Goal: Task Accomplishment & Management: Use online tool/utility

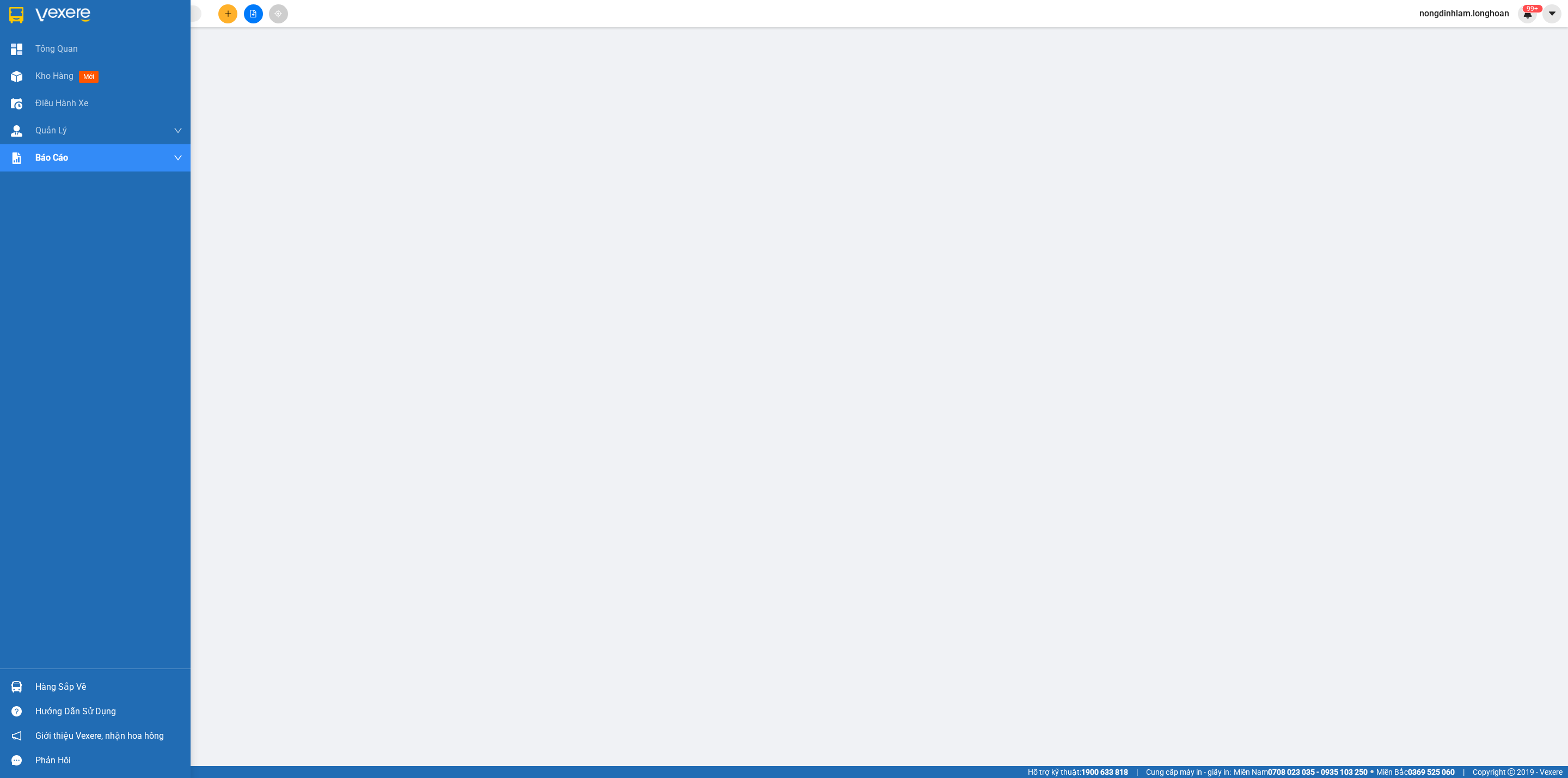
click at [7, 12] on div at bounding box center [16, 15] width 19 height 19
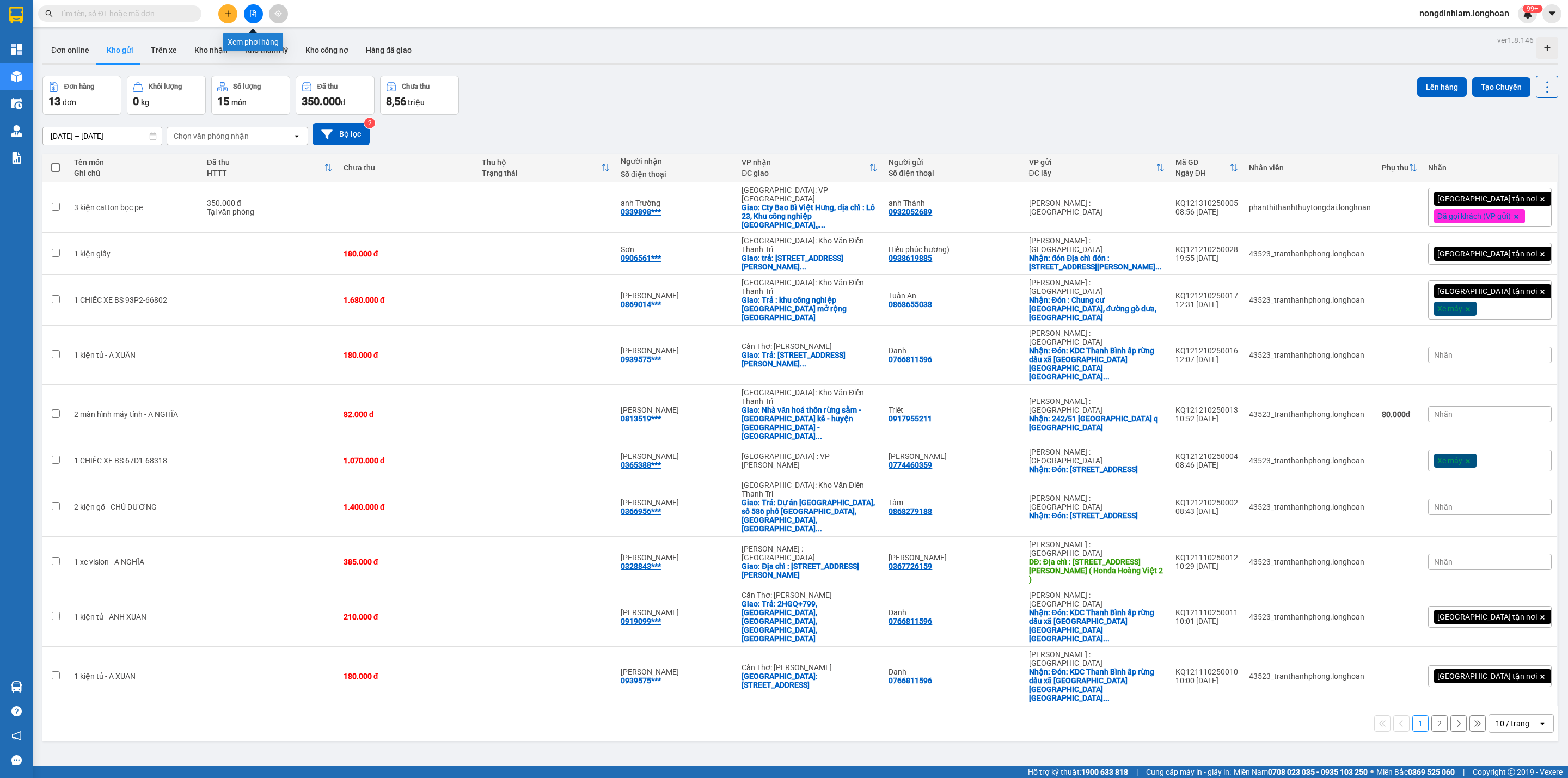
click at [255, 15] on icon "file-add" at bounding box center [253, 13] width 8 height 8
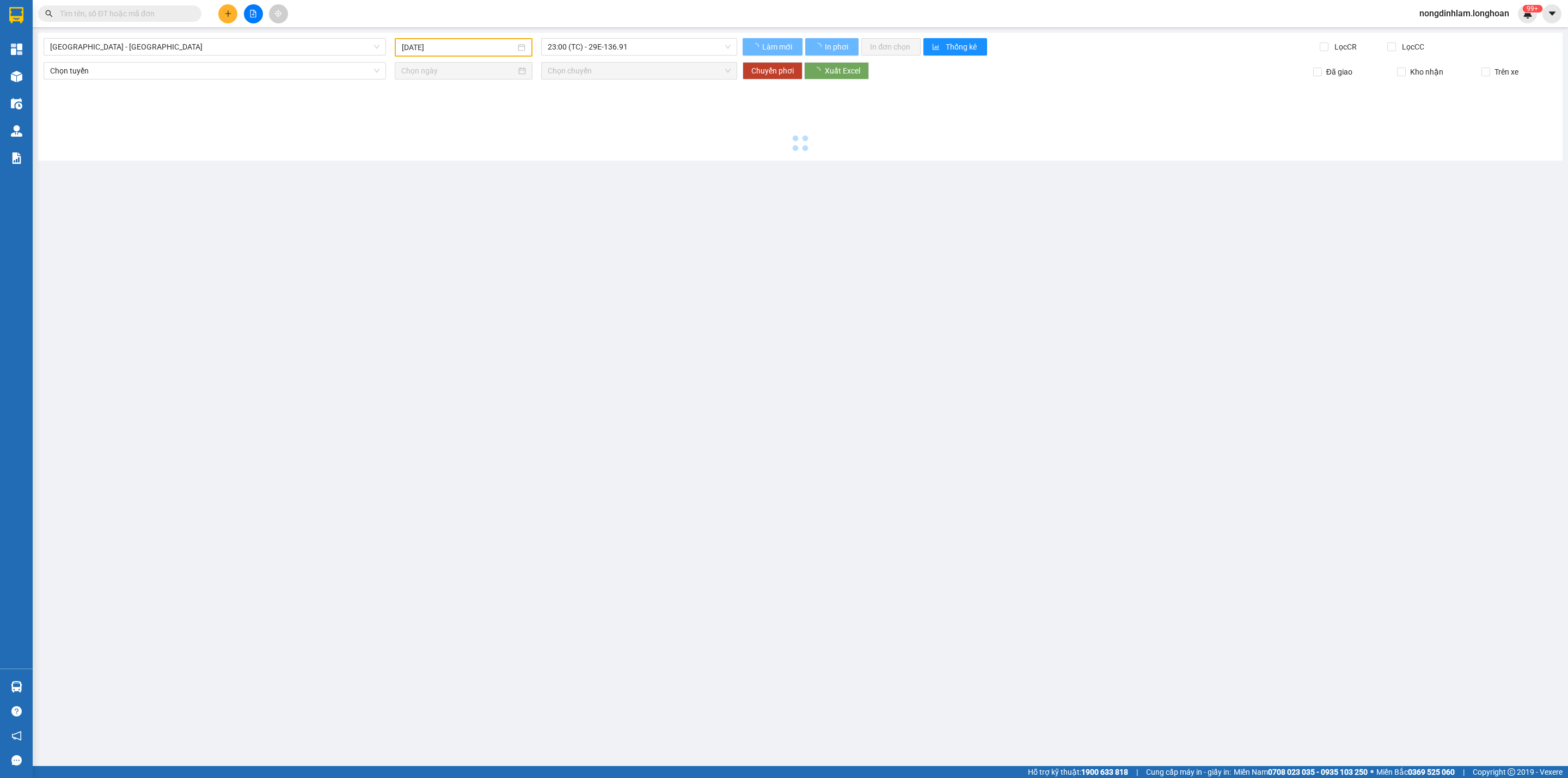
type input "[DATE]"
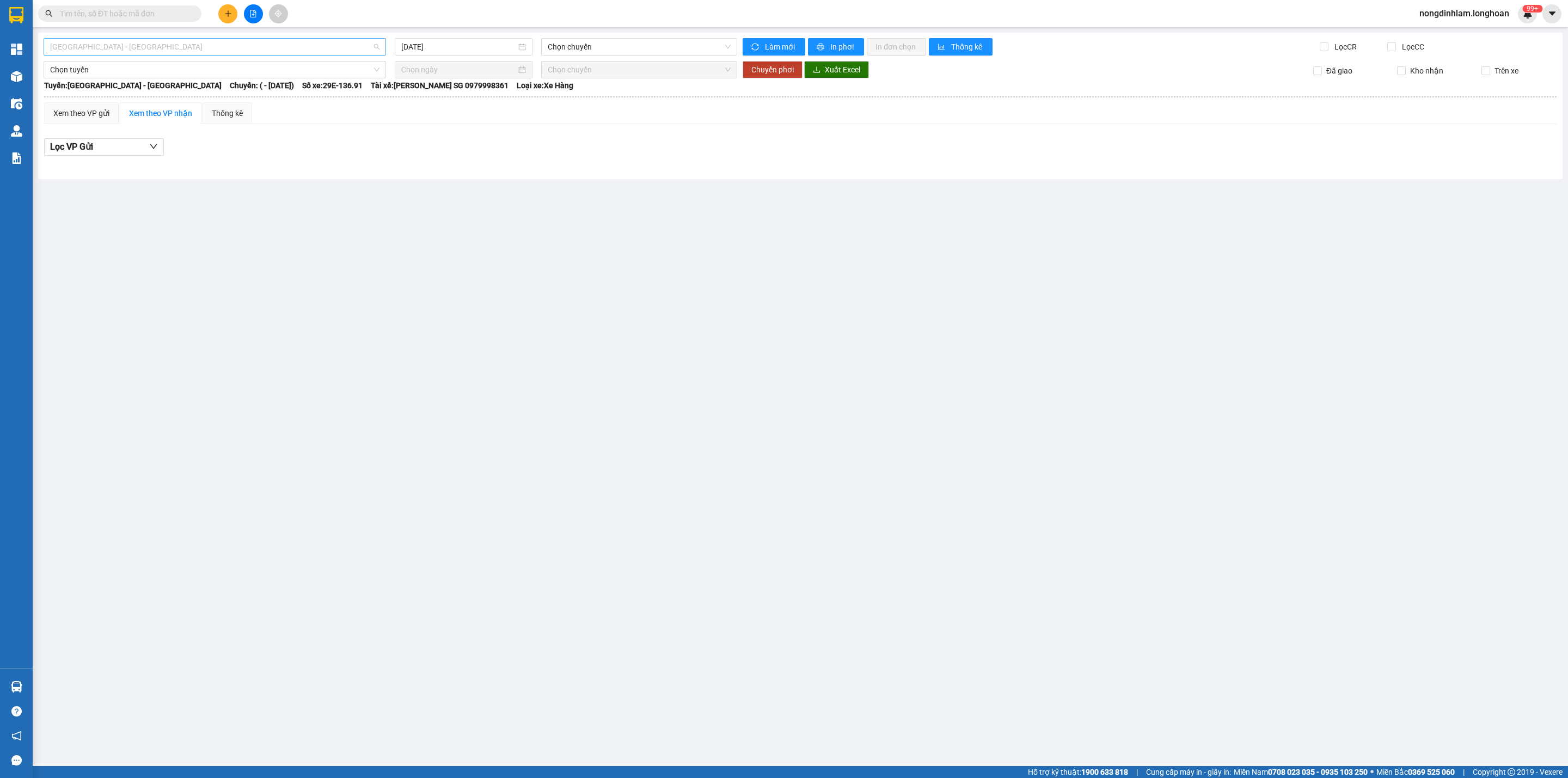
click at [281, 47] on span "[GEOGRAPHIC_DATA] - [GEOGRAPHIC_DATA]" at bounding box center [214, 47] width 329 height 16
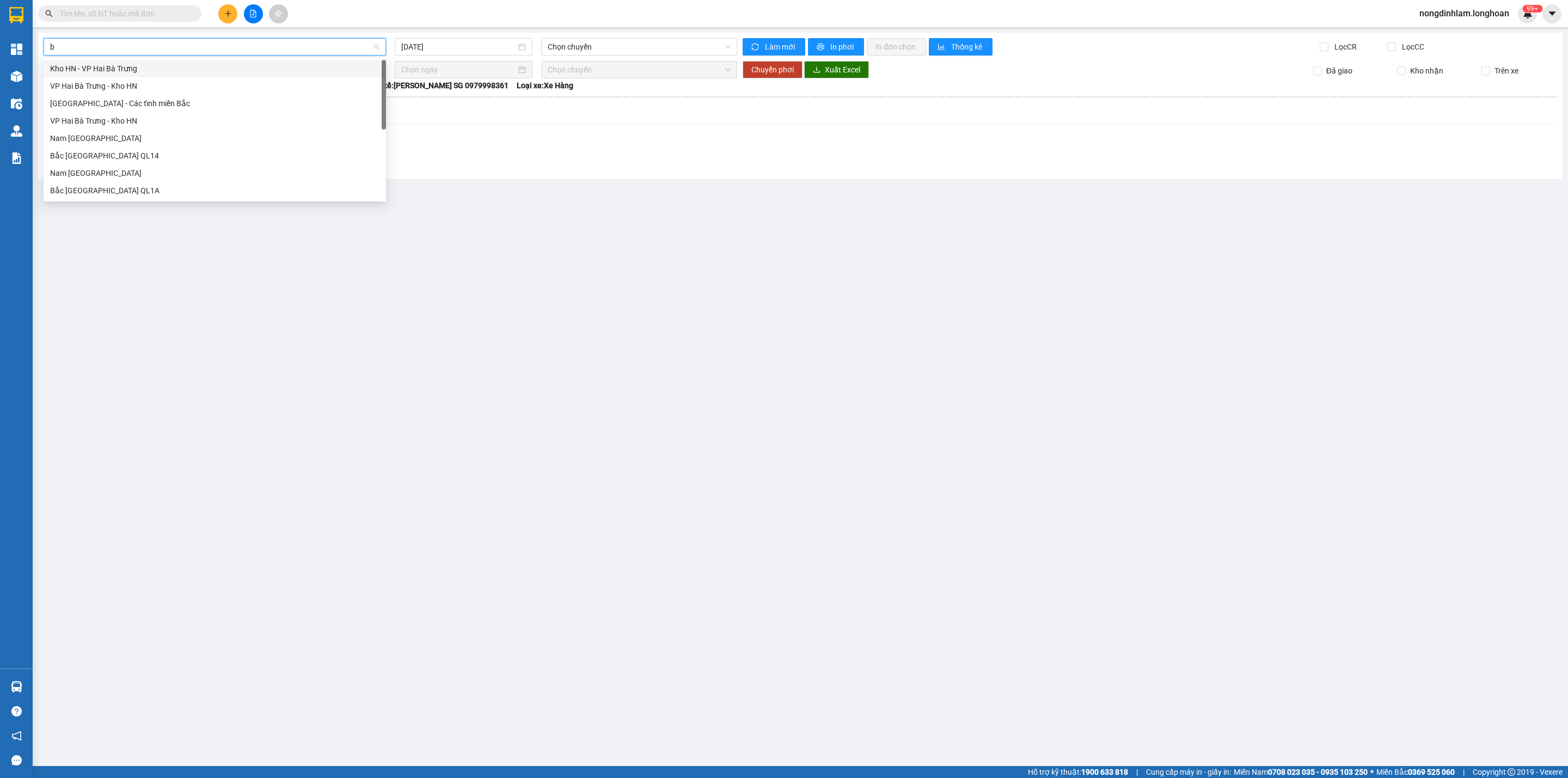
type input "bă"
click at [129, 188] on div "Bắc [GEOGRAPHIC_DATA] QL1A" at bounding box center [214, 191] width 329 height 12
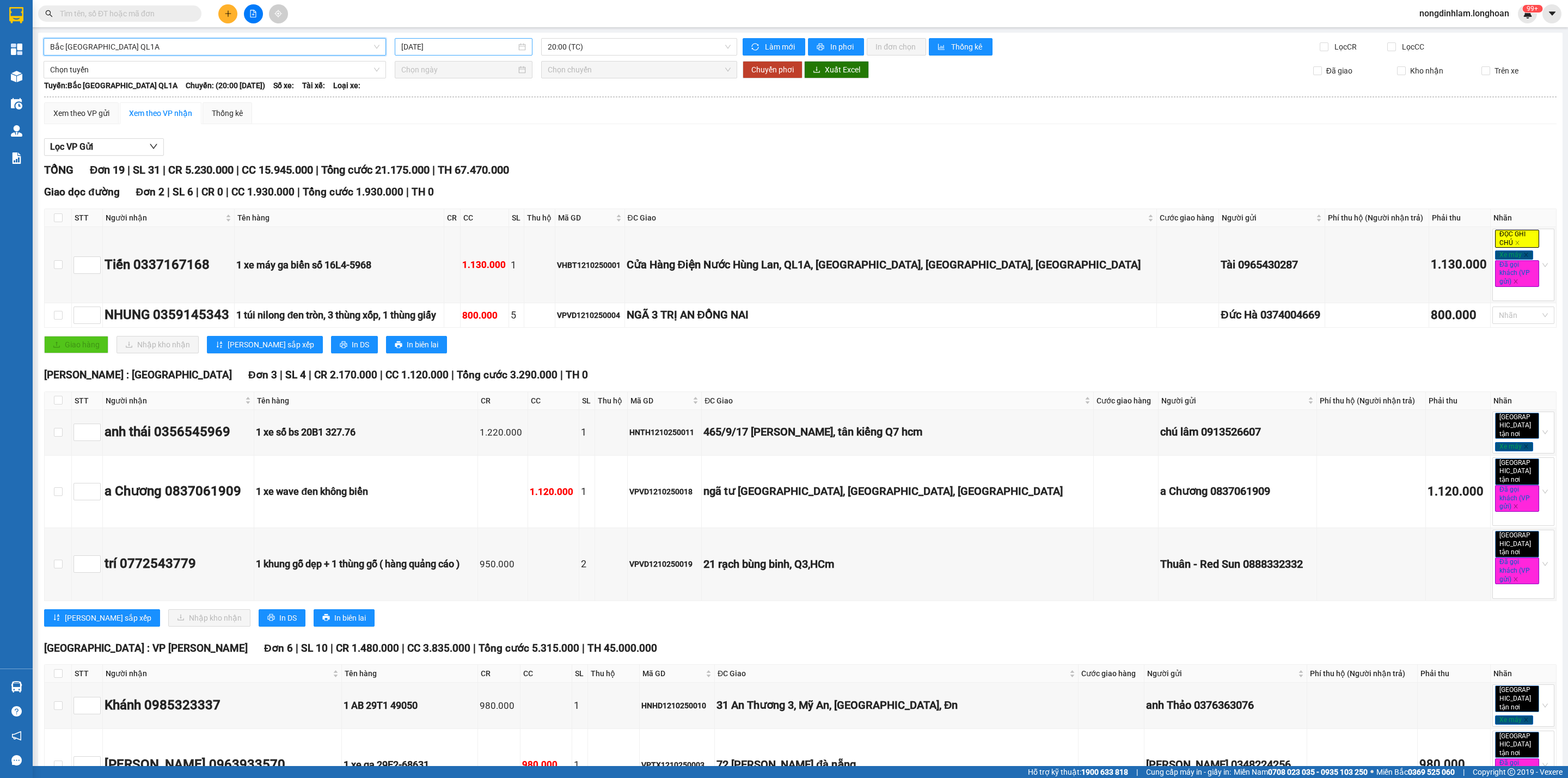
click at [479, 40] on div "[DATE]" at bounding box center [463, 47] width 138 height 18
click at [527, 127] on div "11" at bounding box center [525, 127] width 13 height 13
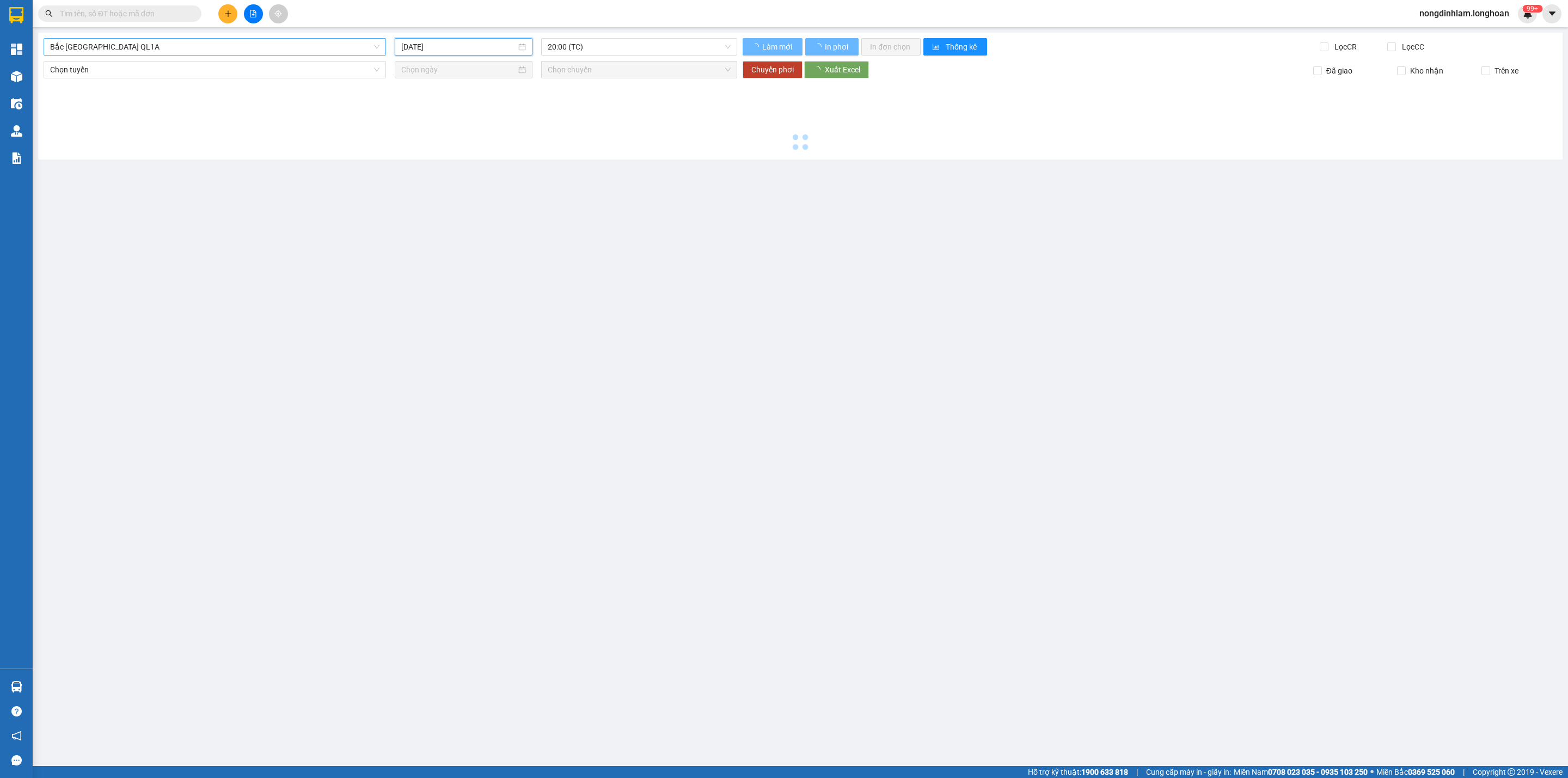
type input "[DATE]"
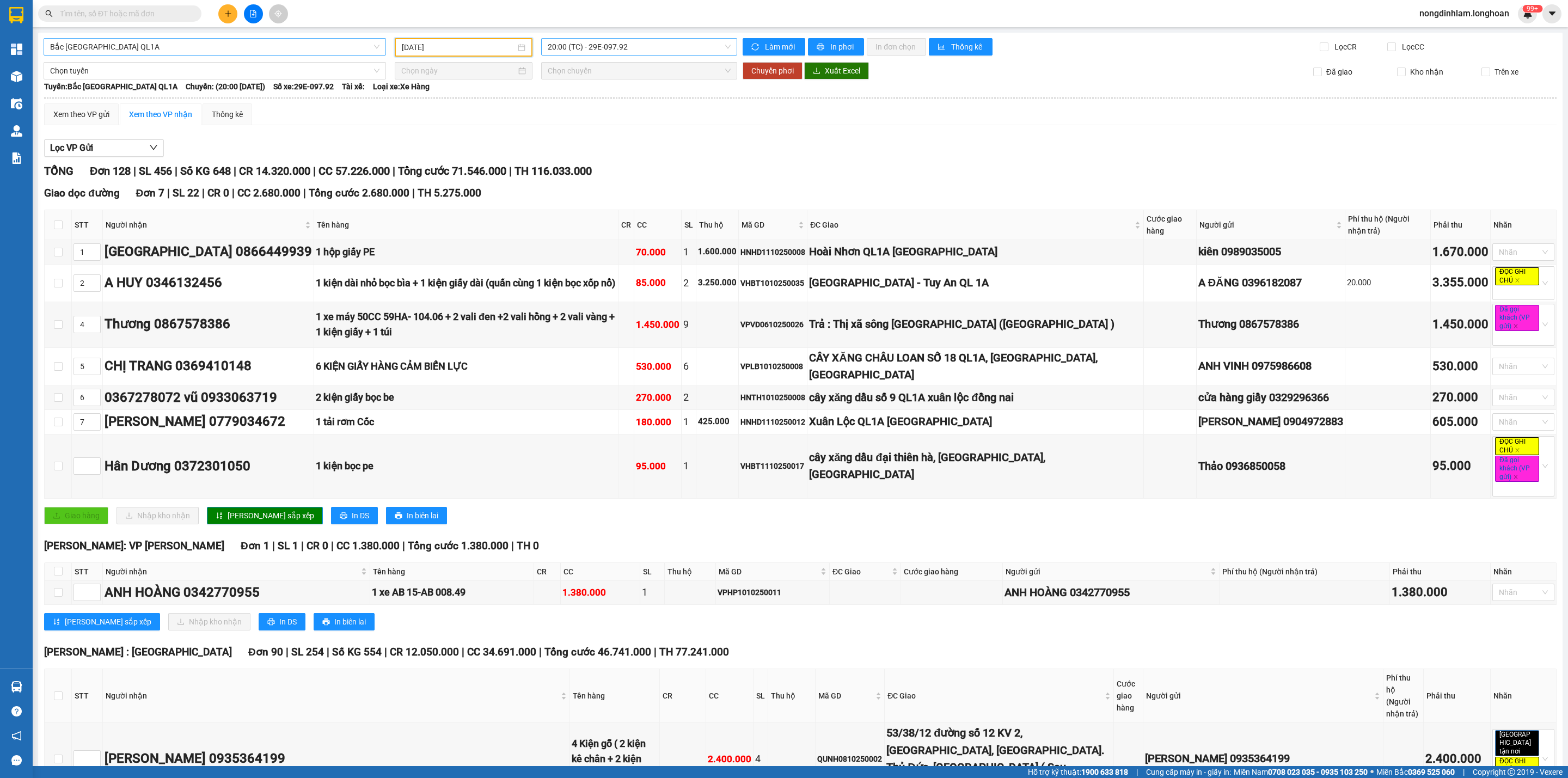
click at [657, 54] on input "search" at bounding box center [635, 47] width 175 height 16
click at [627, 103] on div "23:00 (TC) - 29H-954.95" at bounding box center [587, 103] width 85 height 12
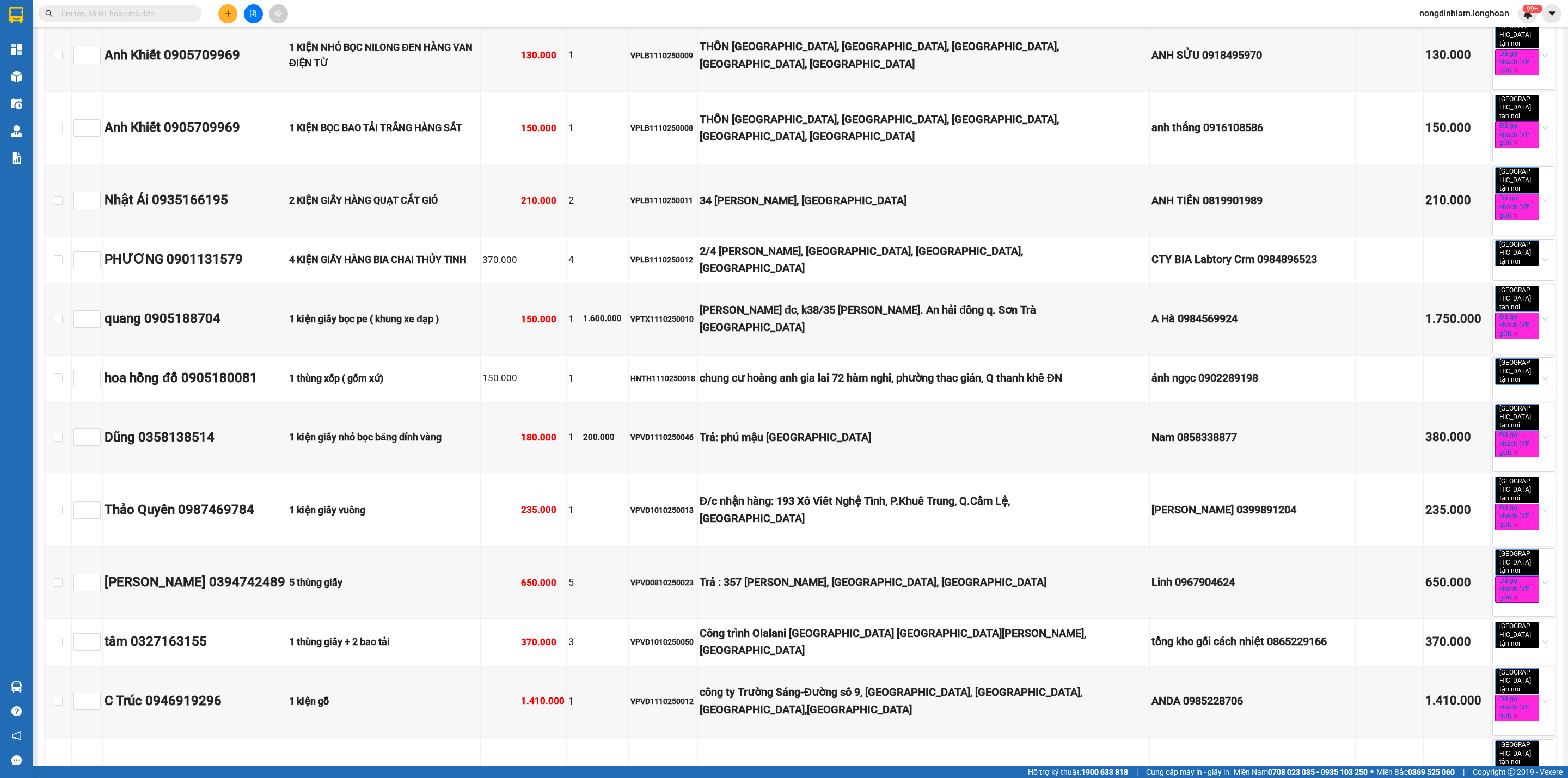
scroll to position [1879, 0]
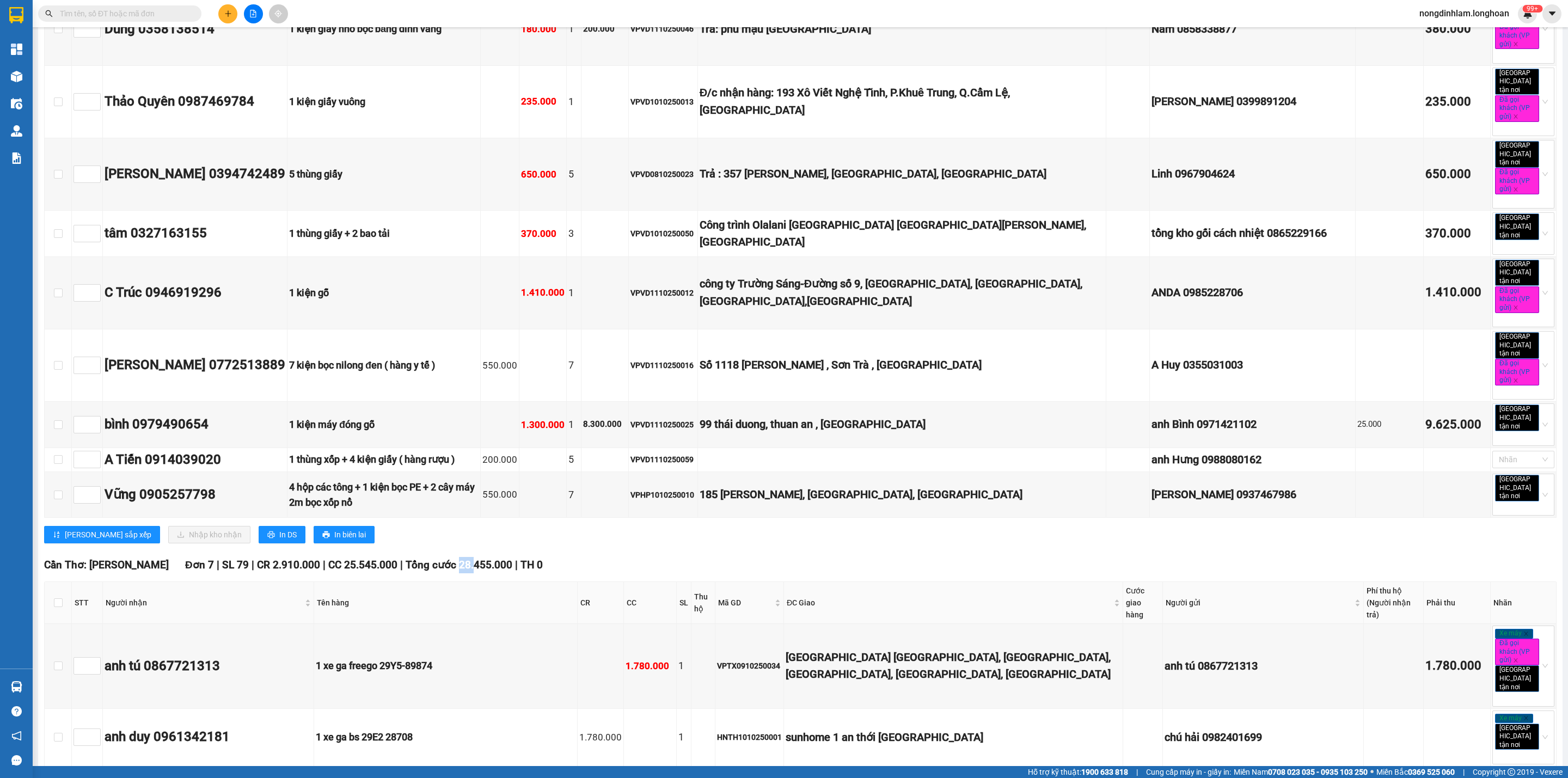
drag, startPoint x: 447, startPoint y: 359, endPoint x: 438, endPoint y: 359, distance: 9.0
click at [438, 559] on span "Tổng cước 28.455.000" at bounding box center [458, 565] width 107 height 13
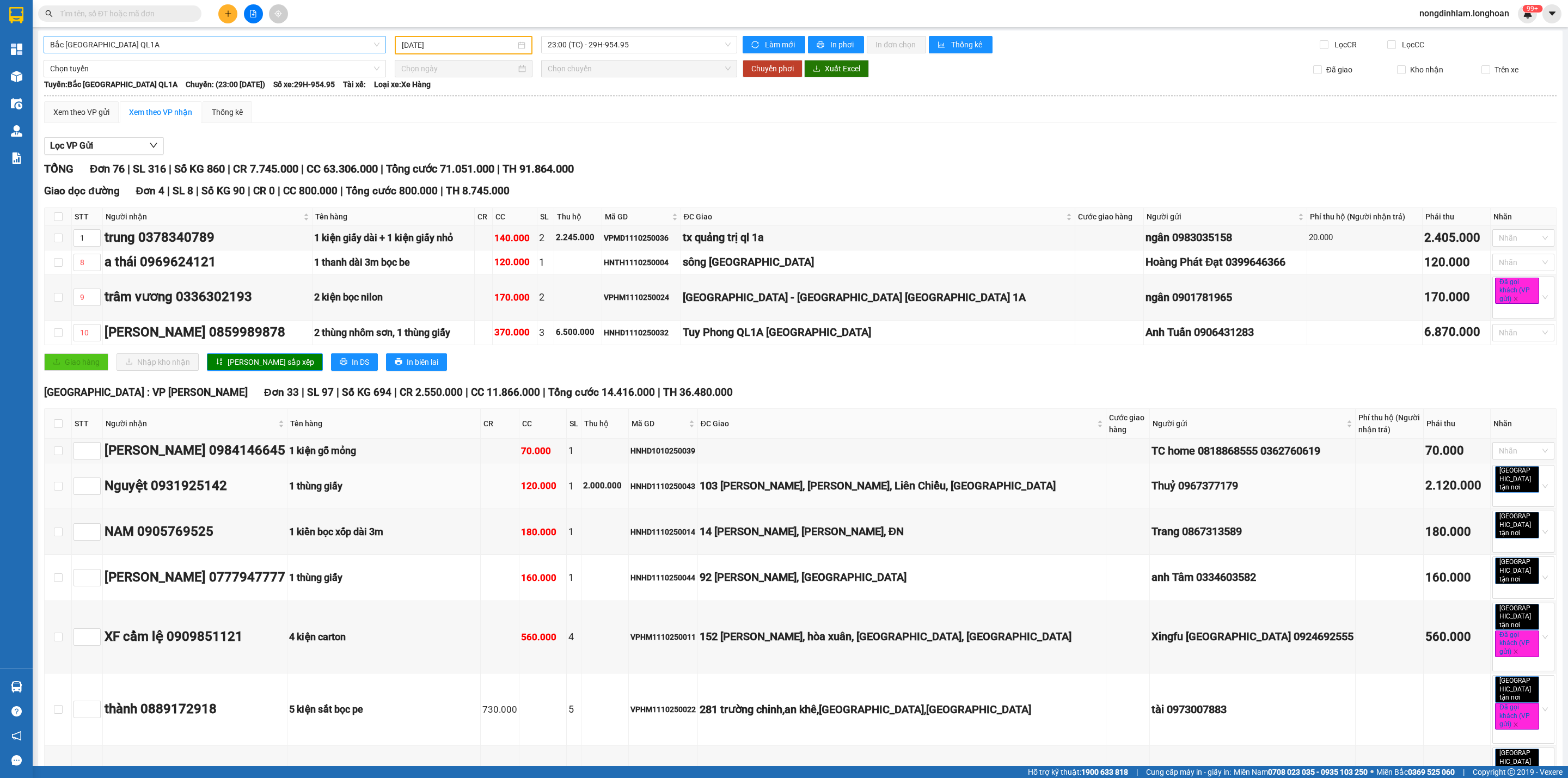
scroll to position [0, 0]
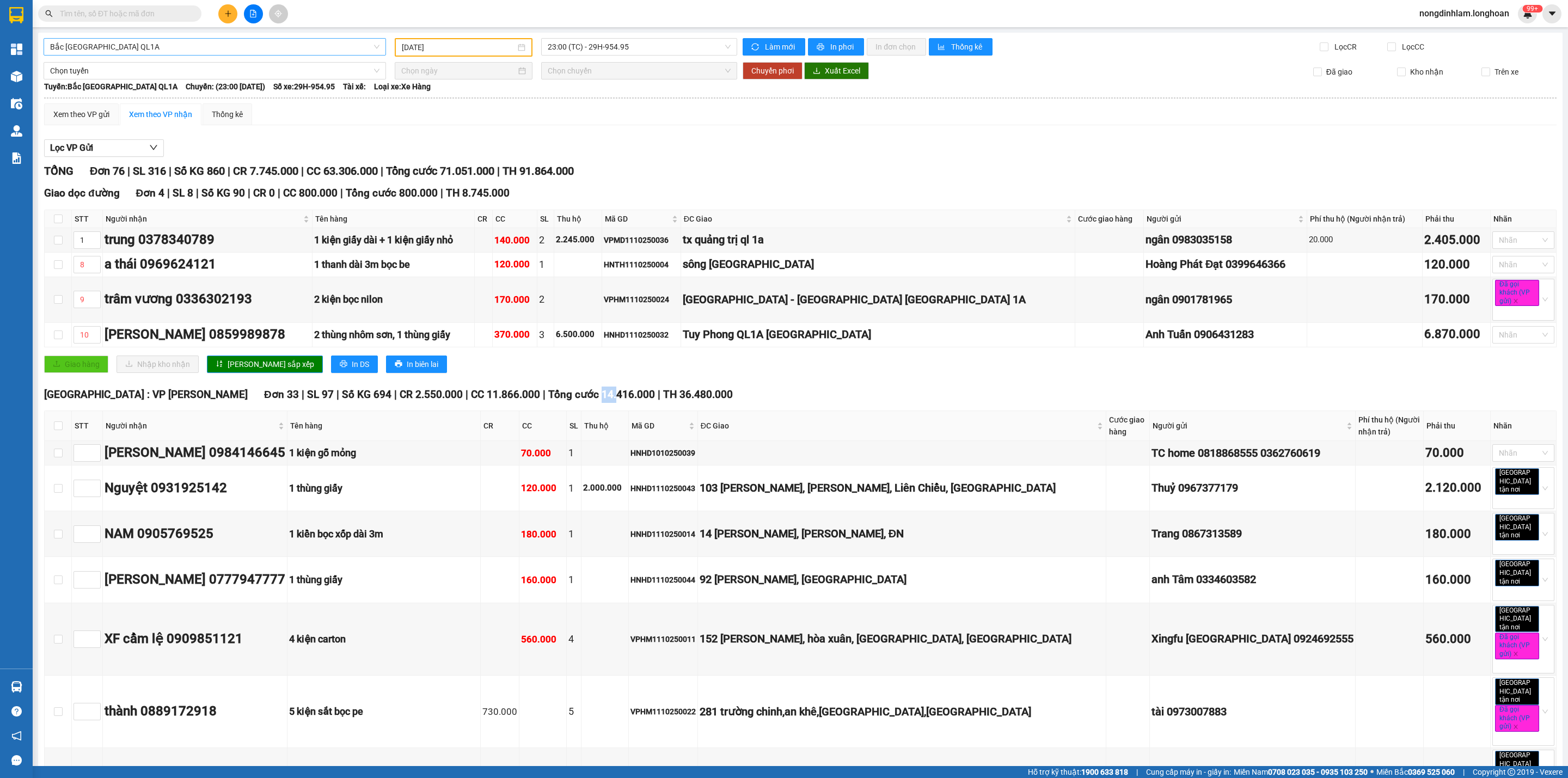
drag, startPoint x: 516, startPoint y: 400, endPoint x: 503, endPoint y: 400, distance: 13.0
click at [548, 400] on span "Tổng cước 14.416.000" at bounding box center [601, 394] width 107 height 13
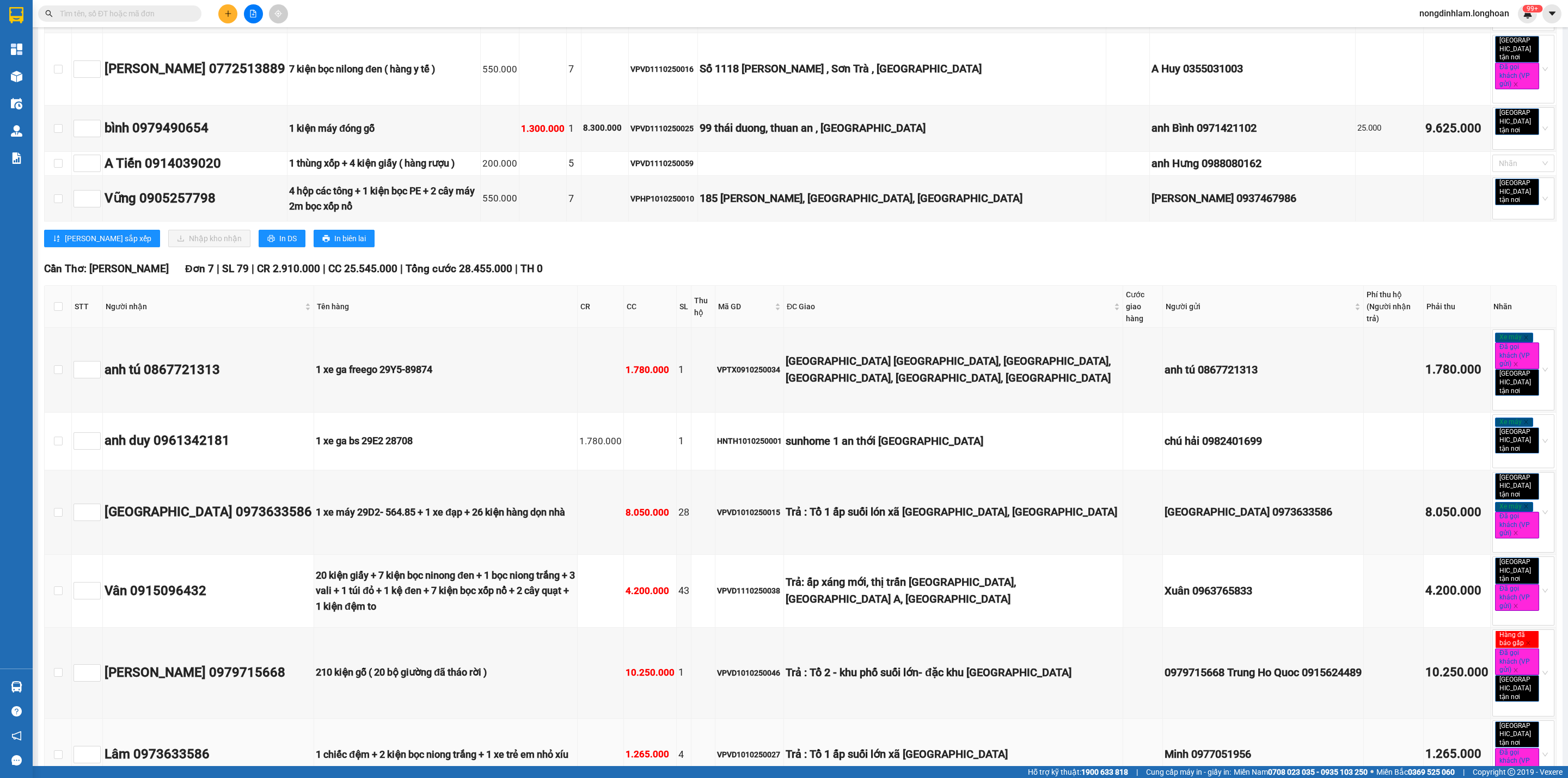
scroll to position [2369, 0]
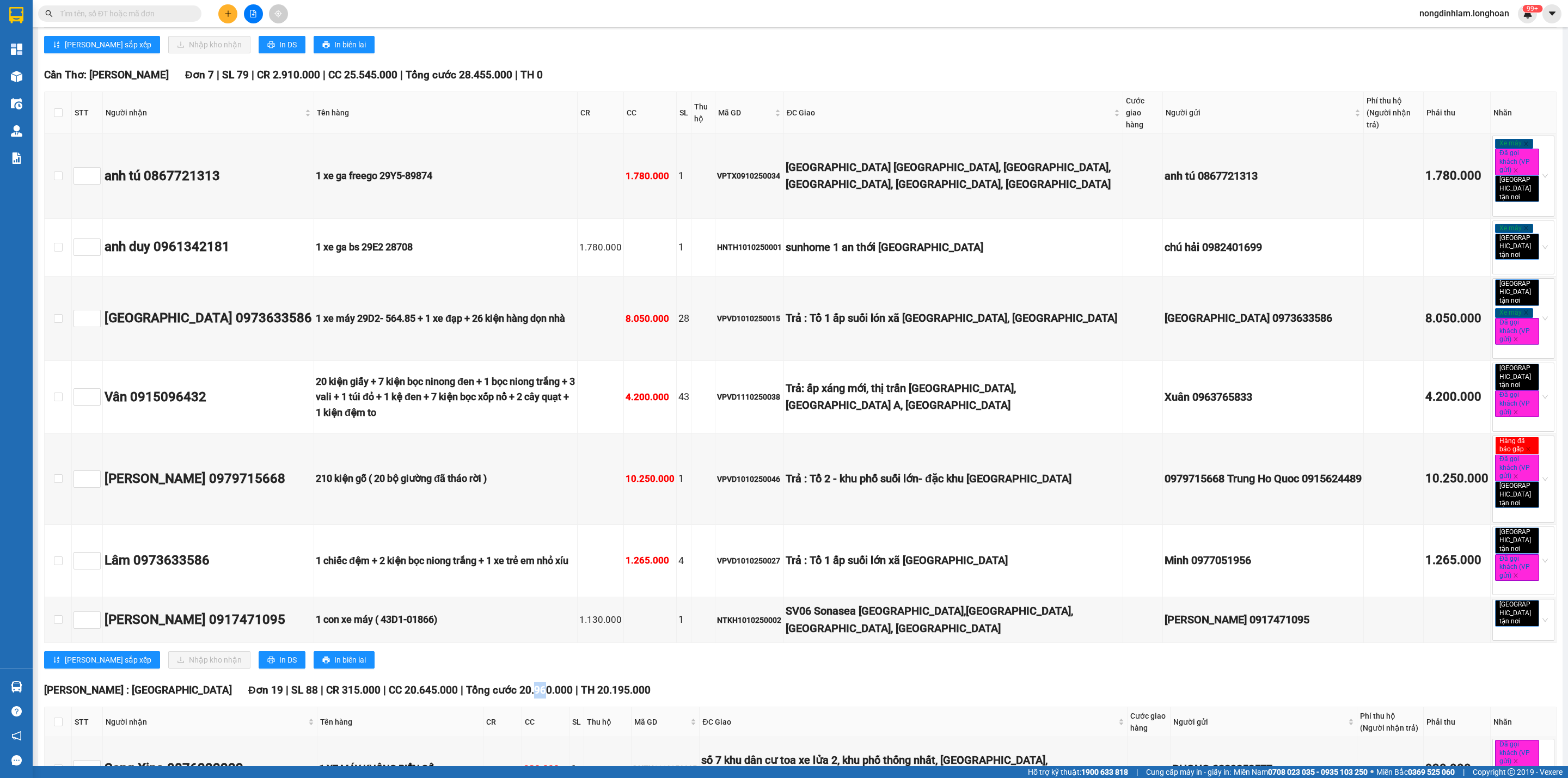
drag, startPoint x: 467, startPoint y: 424, endPoint x: 476, endPoint y: 422, distance: 9.2
click at [476, 684] on span "Tổng cước 20.960.000" at bounding box center [519, 690] width 107 height 13
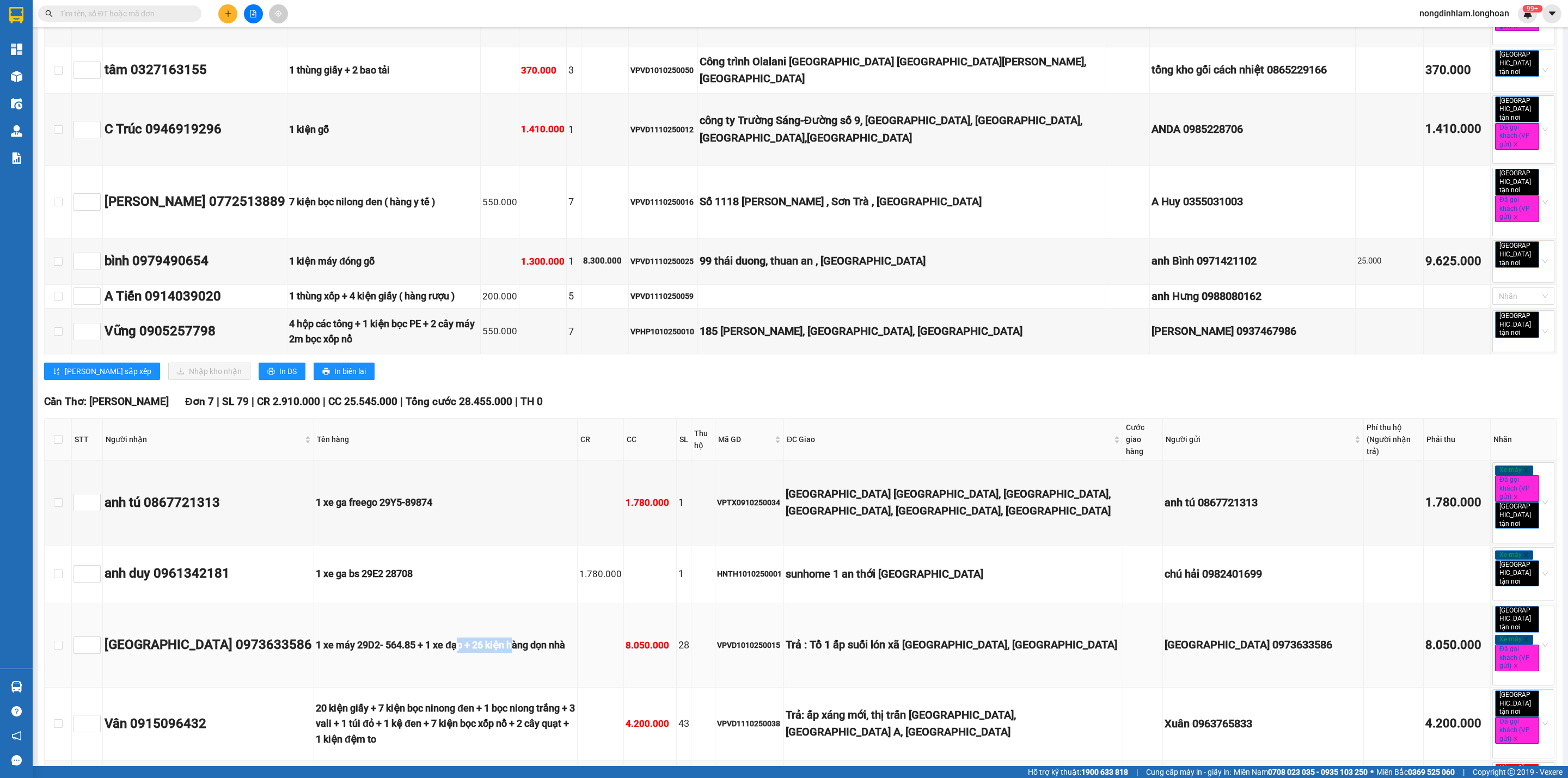
drag, startPoint x: 475, startPoint y: 405, endPoint x: 536, endPoint y: 417, distance: 62.2
click at [536, 603] on td "1 xe máy 29D2- 564.85 + 1 xe đạp + 26 kiện hàng dọn nhà" at bounding box center [446, 645] width 264 height 85
drag, startPoint x: 448, startPoint y: 476, endPoint x: 556, endPoint y: 485, distance: 108.4
click at [556, 701] on div "20 kiện giấy + 7 kiện bọc ninong đen + 1 bọc niong trắng + 3 vali + 1 túi đỏ + …" at bounding box center [446, 724] width 260 height 46
drag, startPoint x: 461, startPoint y: 569, endPoint x: 394, endPoint y: 570, distance: 67.0
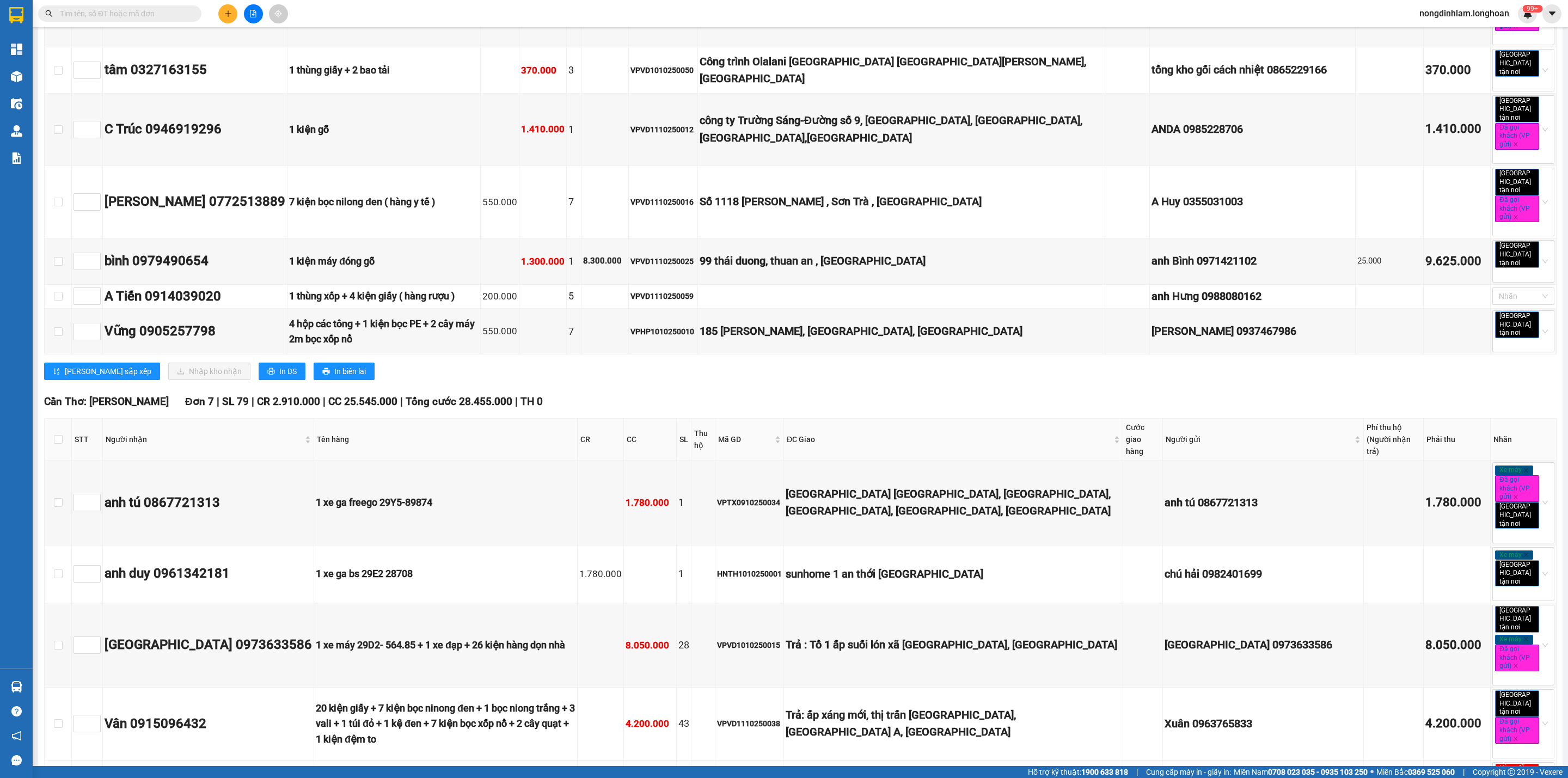
click at [674, 638] on div "8.050.000" at bounding box center [650, 645] width 49 height 15
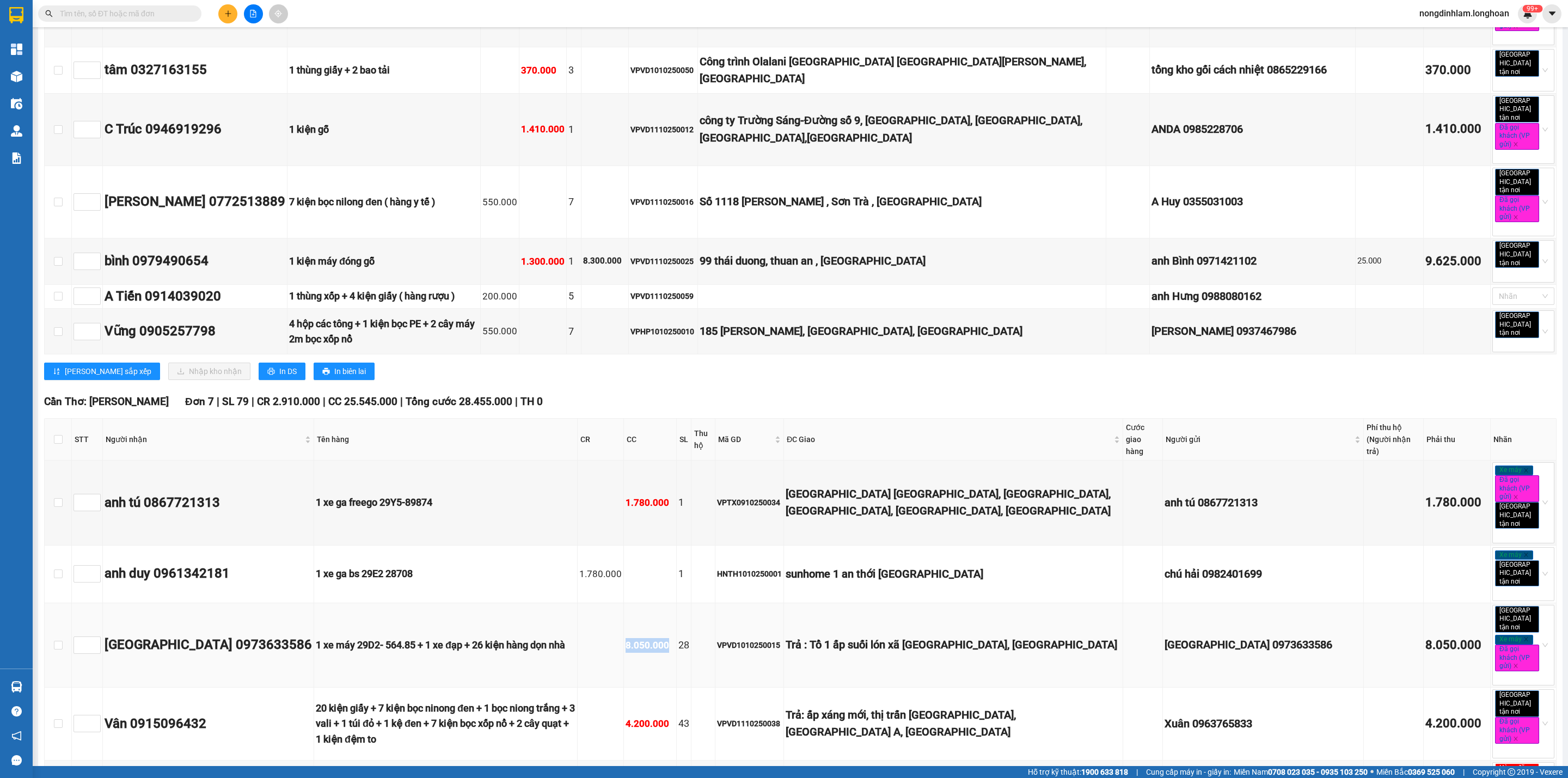
click at [674, 638] on div "8.050.000" at bounding box center [650, 645] width 49 height 15
drag, startPoint x: 527, startPoint y: 404, endPoint x: 596, endPoint y: 404, distance: 69.0
click at [575, 637] on div "1 xe máy 29D2- 564.85 + 1 xe đạp + 26 kiện hàng dọn nhà" at bounding box center [446, 645] width 260 height 15
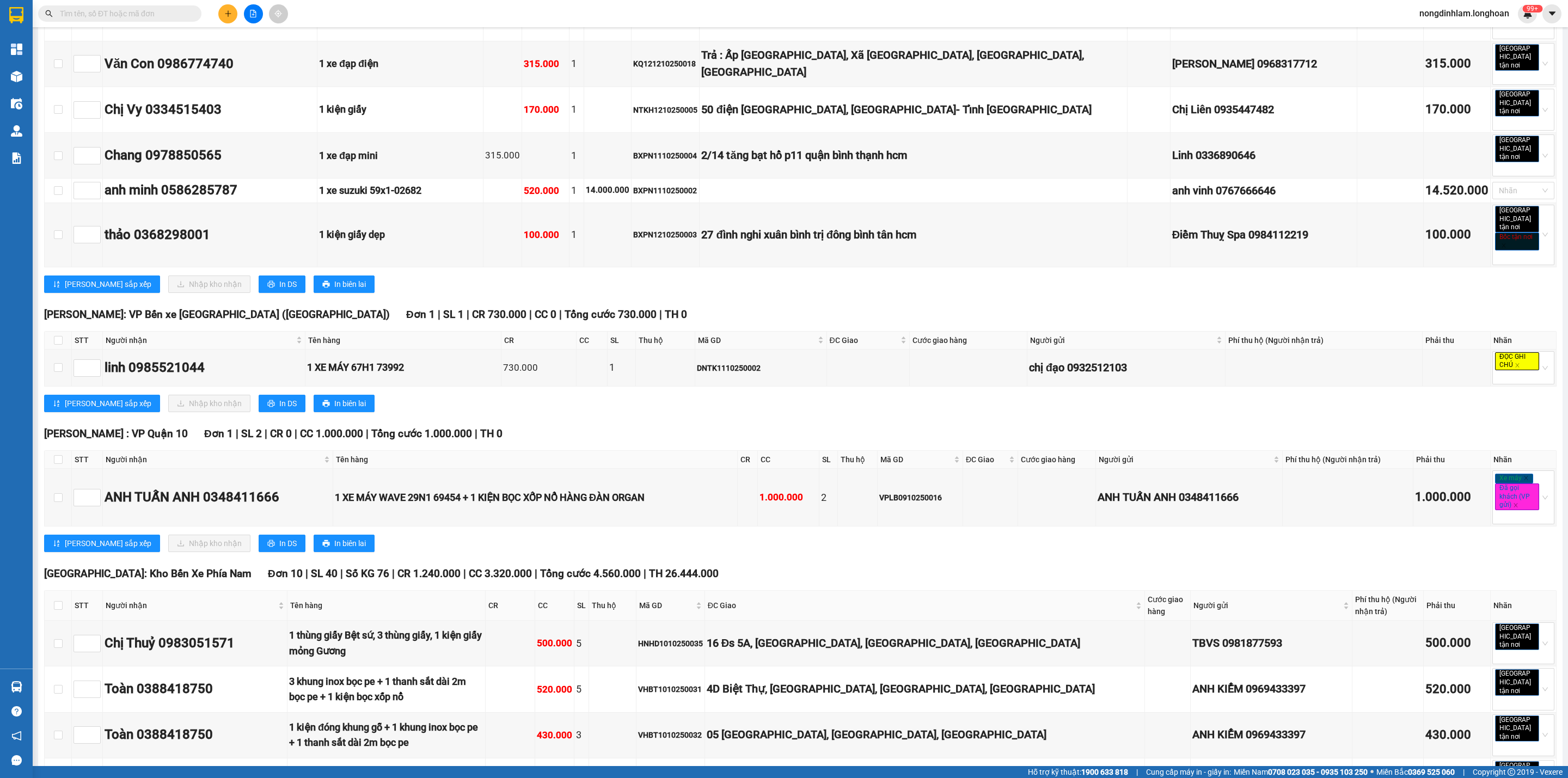
scroll to position [3944, 0]
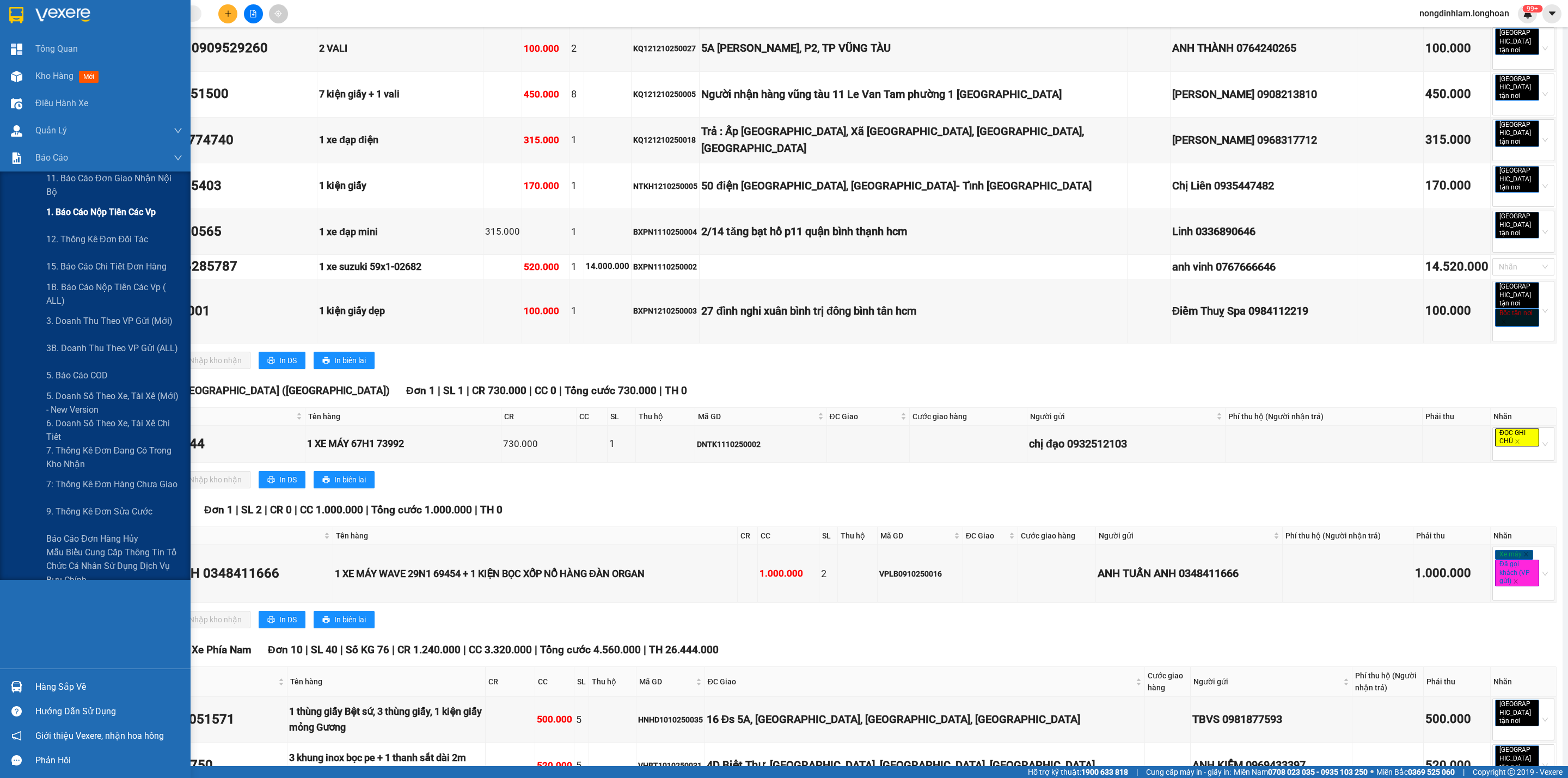
click at [121, 213] on span "1. Báo cáo nộp tiền các vp" at bounding box center [101, 212] width 110 height 13
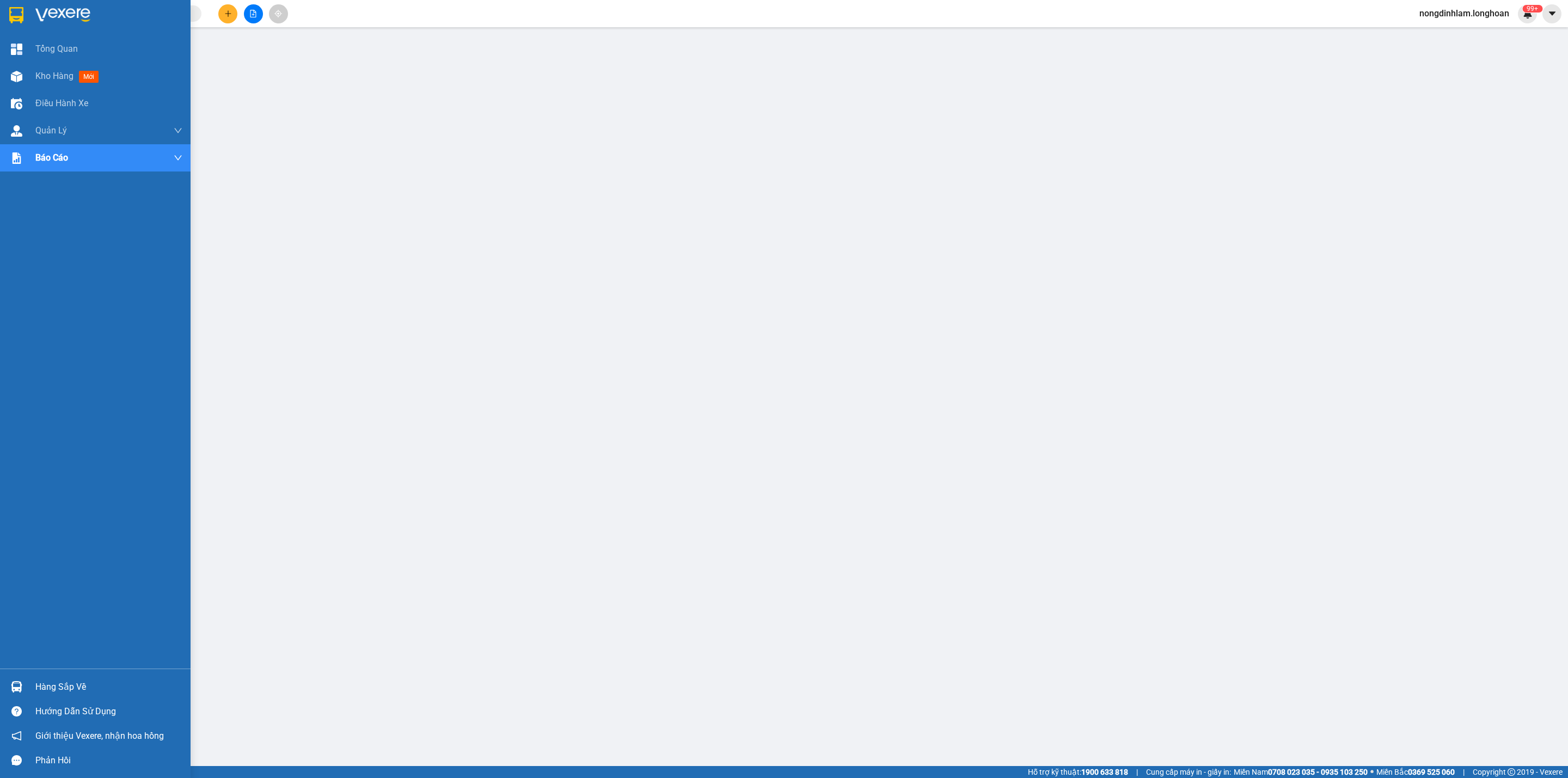
click at [2, 13] on div at bounding box center [95, 18] width 191 height 35
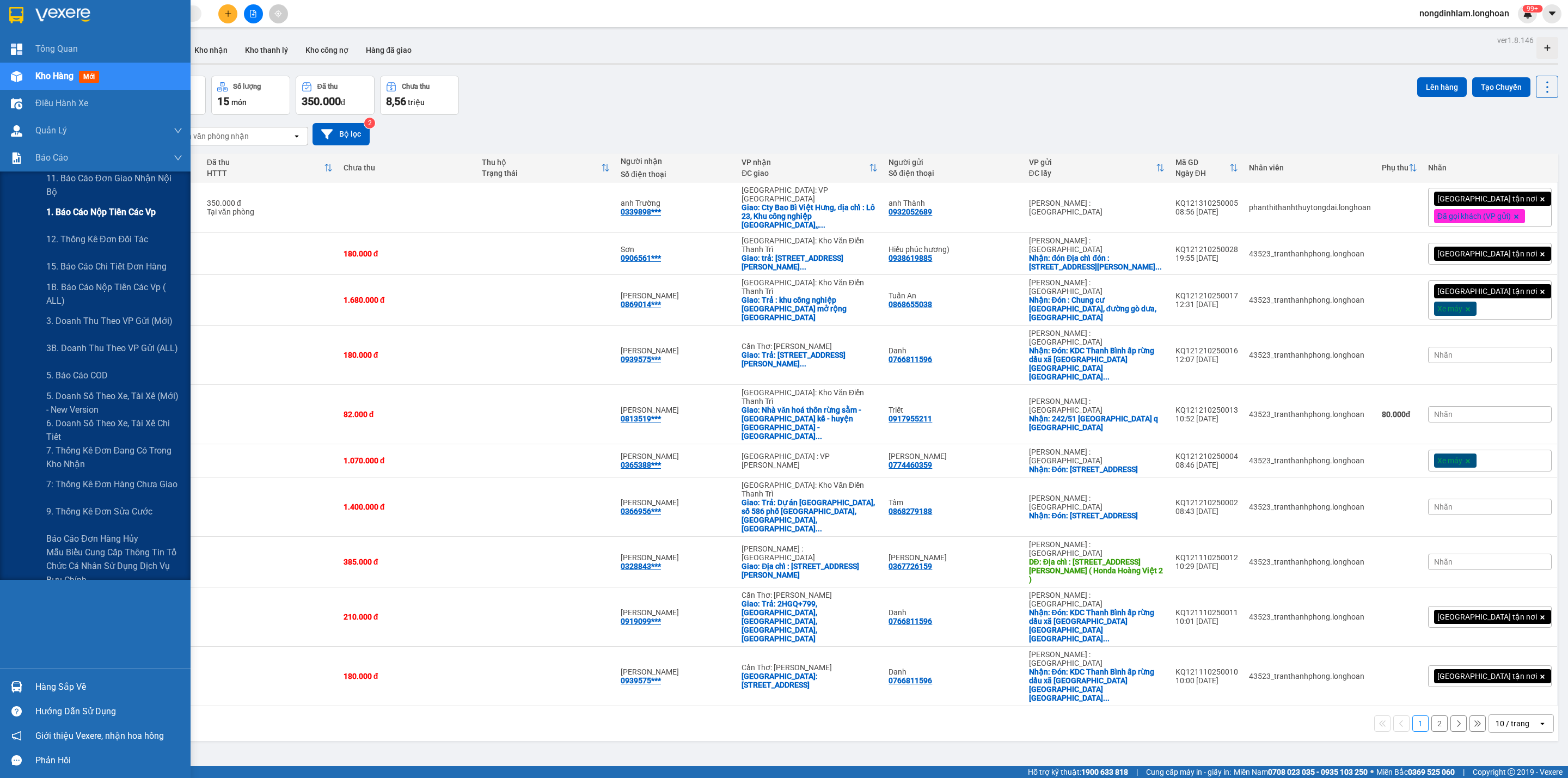
click at [95, 211] on span "1. Báo cáo nộp tiền các vp" at bounding box center [101, 212] width 110 height 13
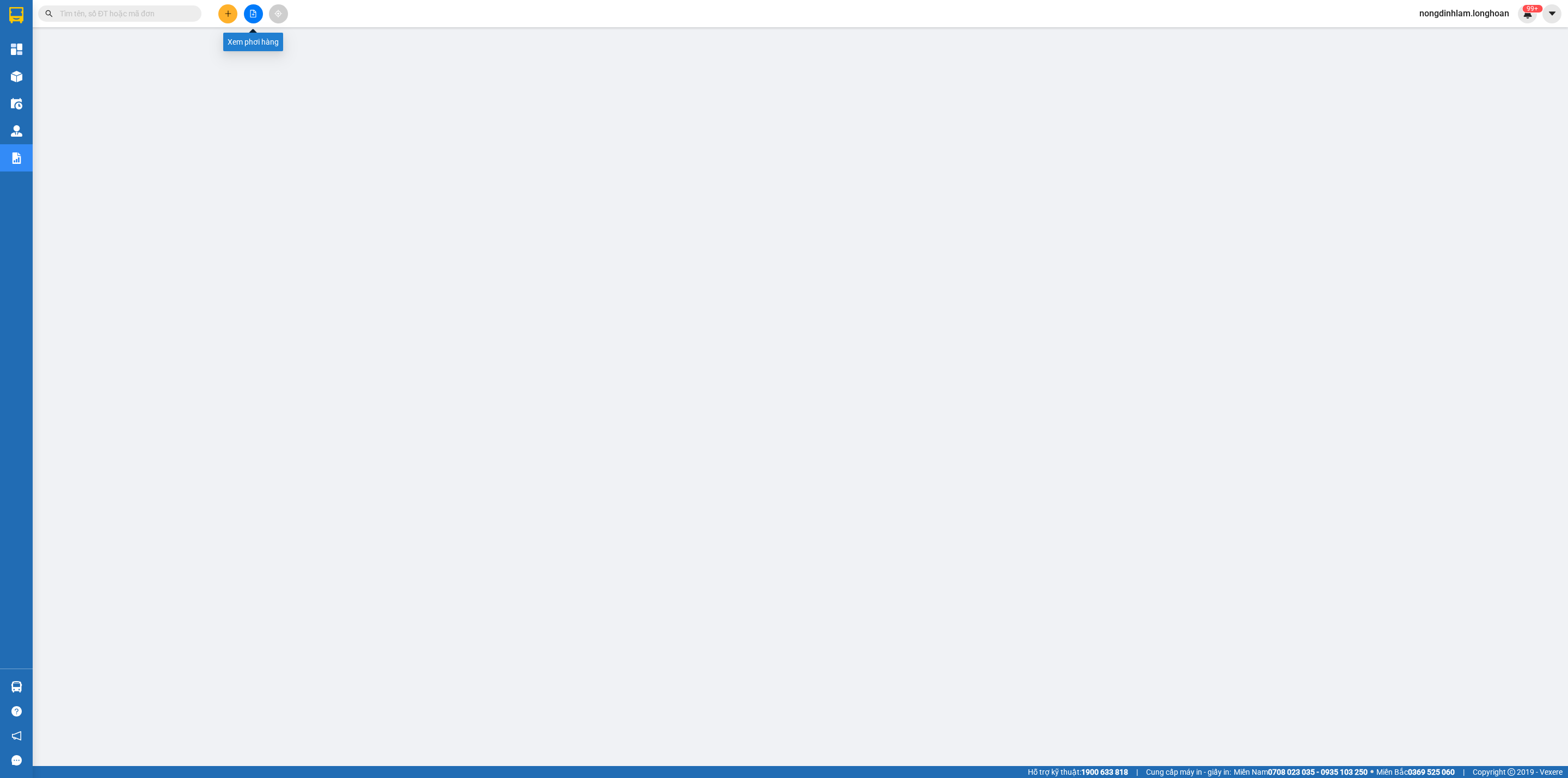
click at [259, 10] on button at bounding box center [253, 13] width 19 height 19
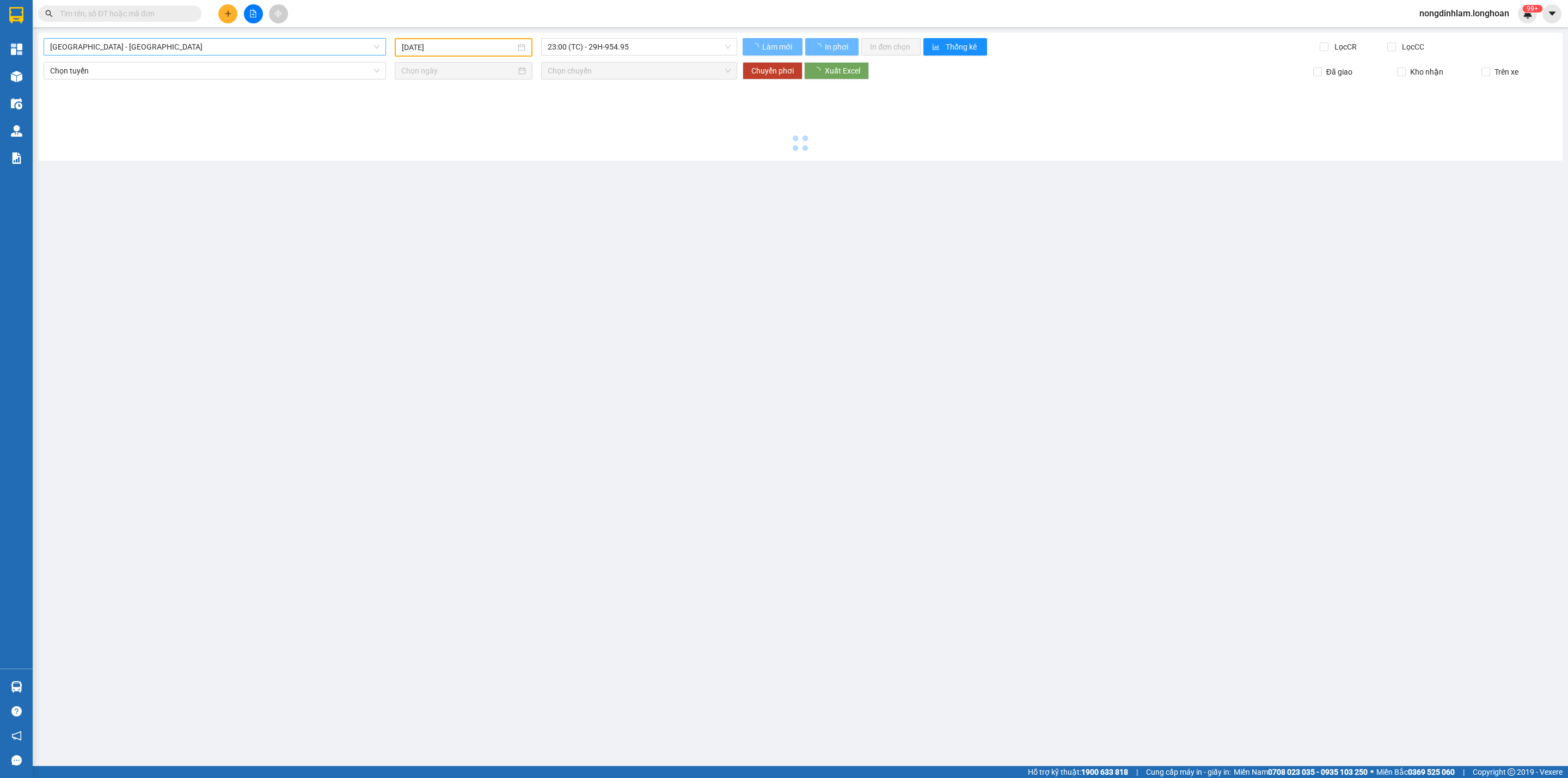
type input "[DATE]"
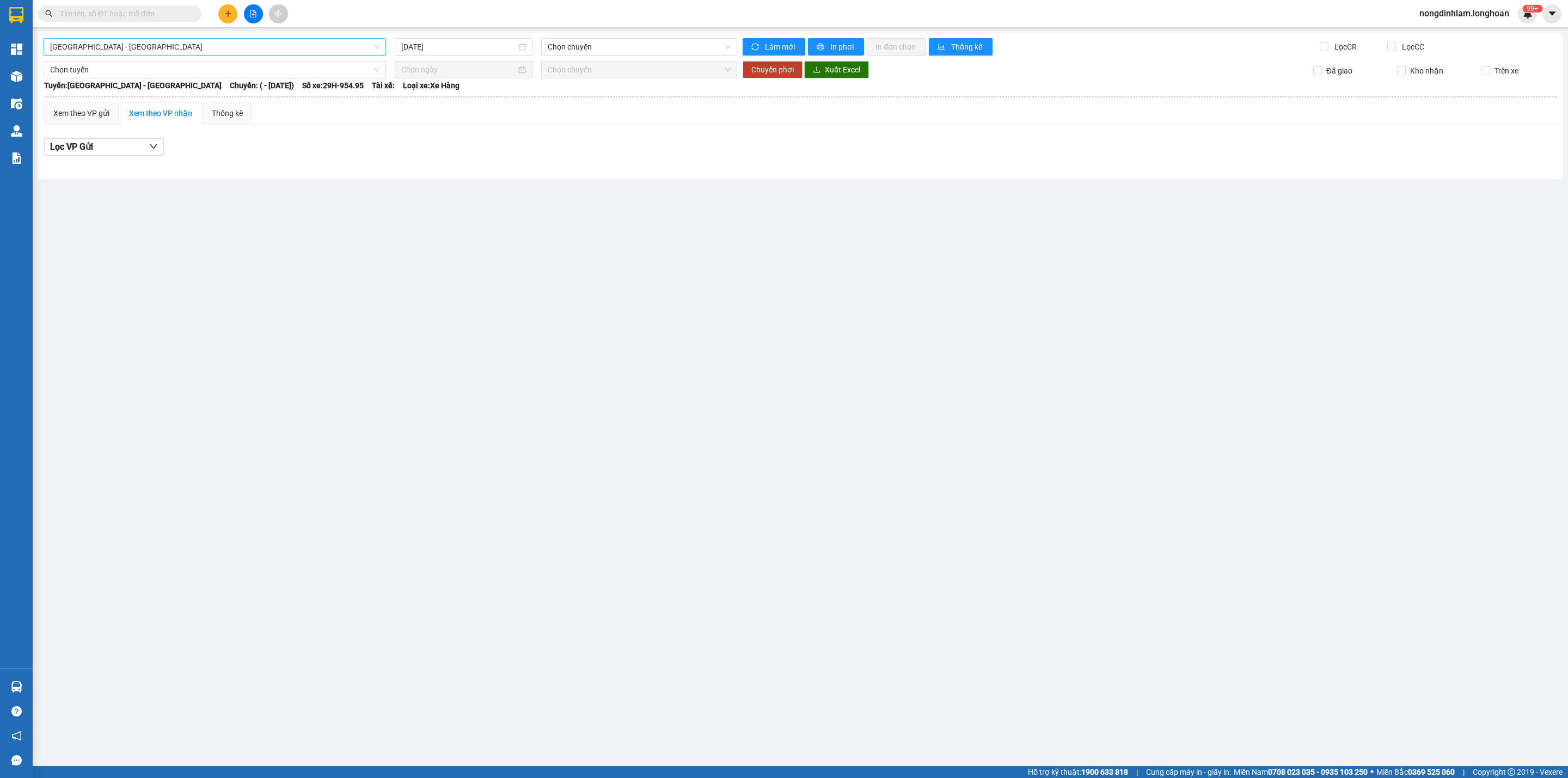
click at [319, 47] on span "[GEOGRAPHIC_DATA] - [GEOGRAPHIC_DATA]" at bounding box center [214, 47] width 329 height 16
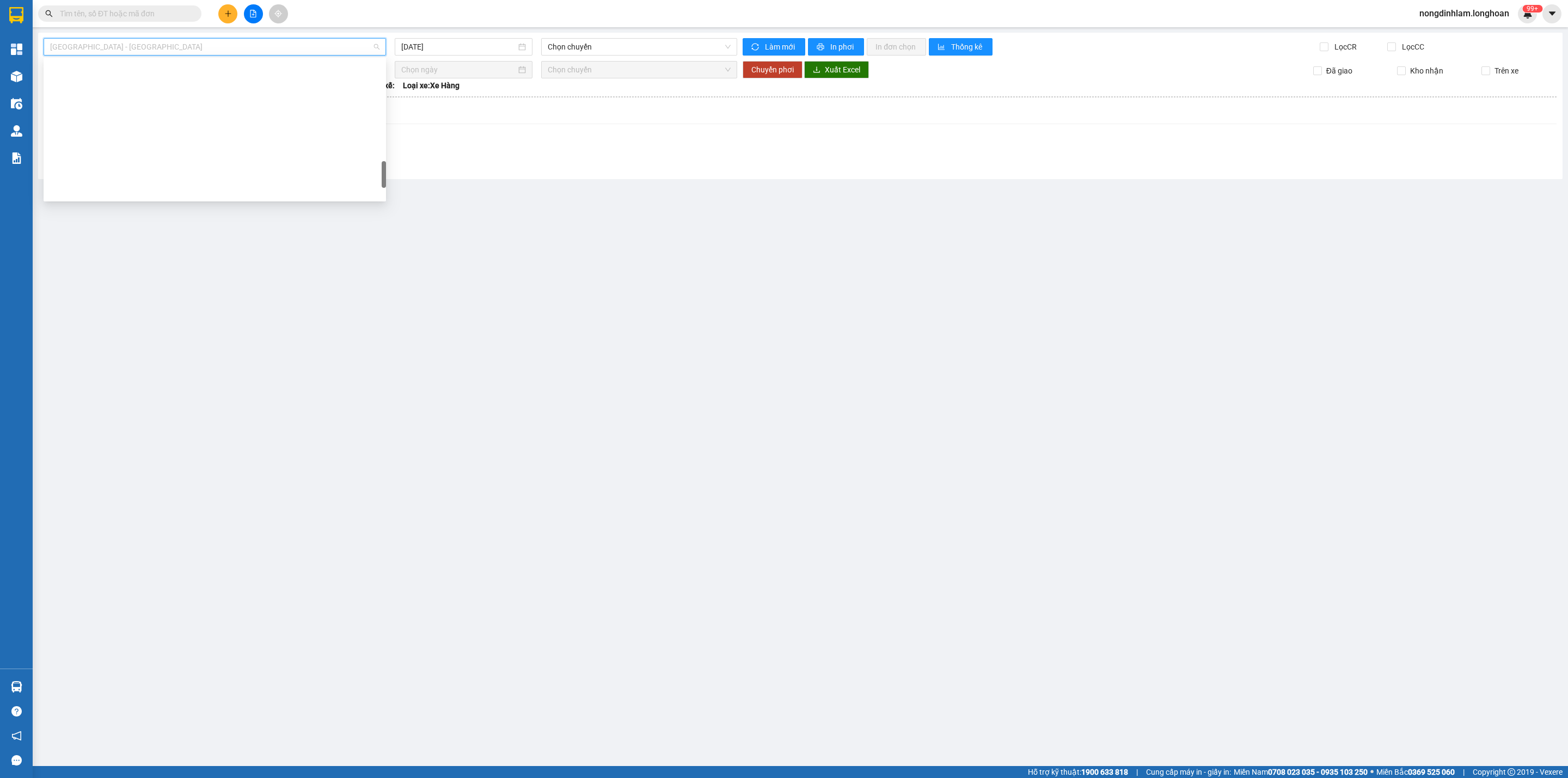
scroll to position [766, 0]
click at [204, 102] on div "Nam [GEOGRAPHIC_DATA]" at bounding box center [214, 104] width 329 height 12
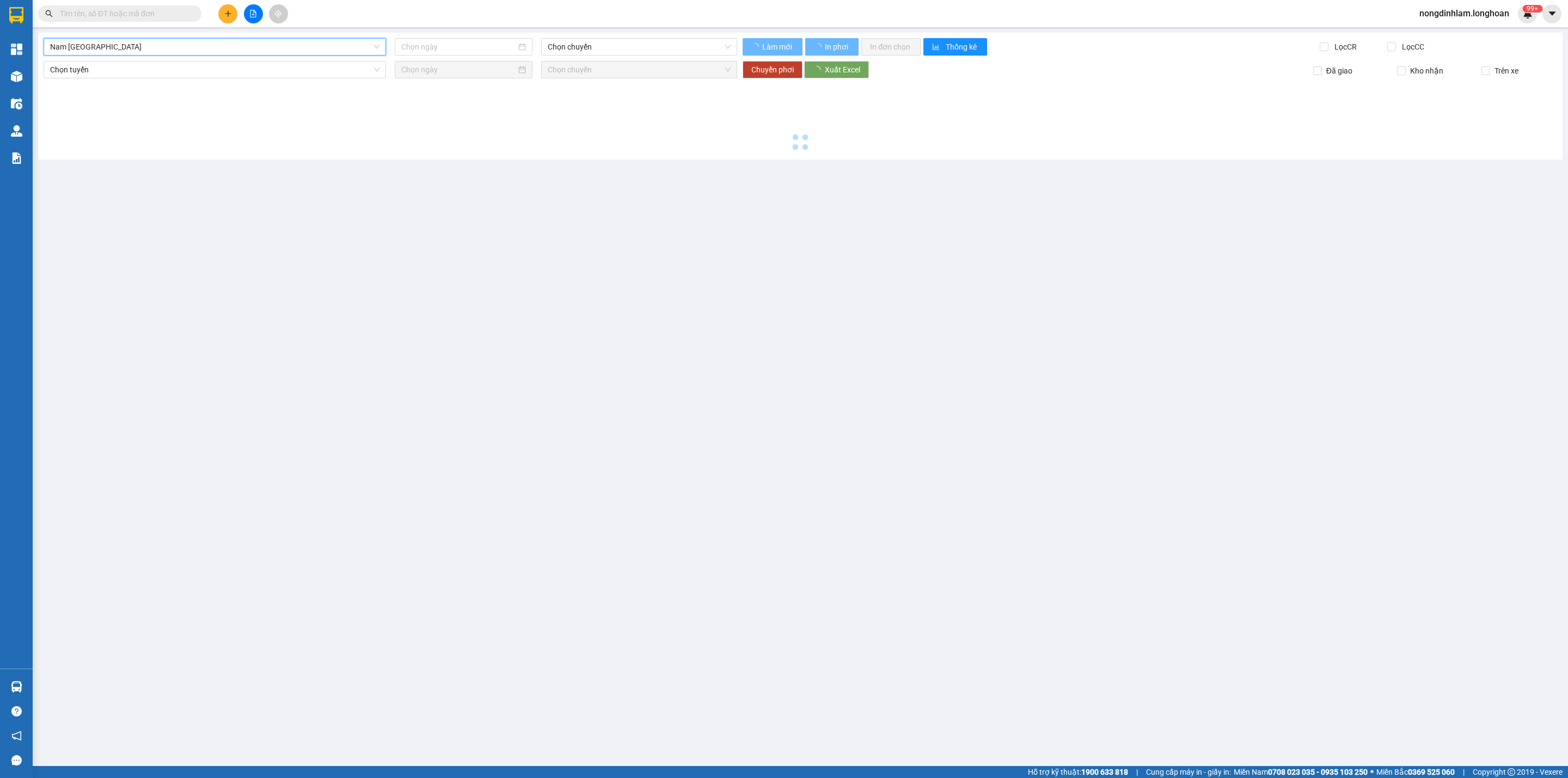
type input "[DATE]"
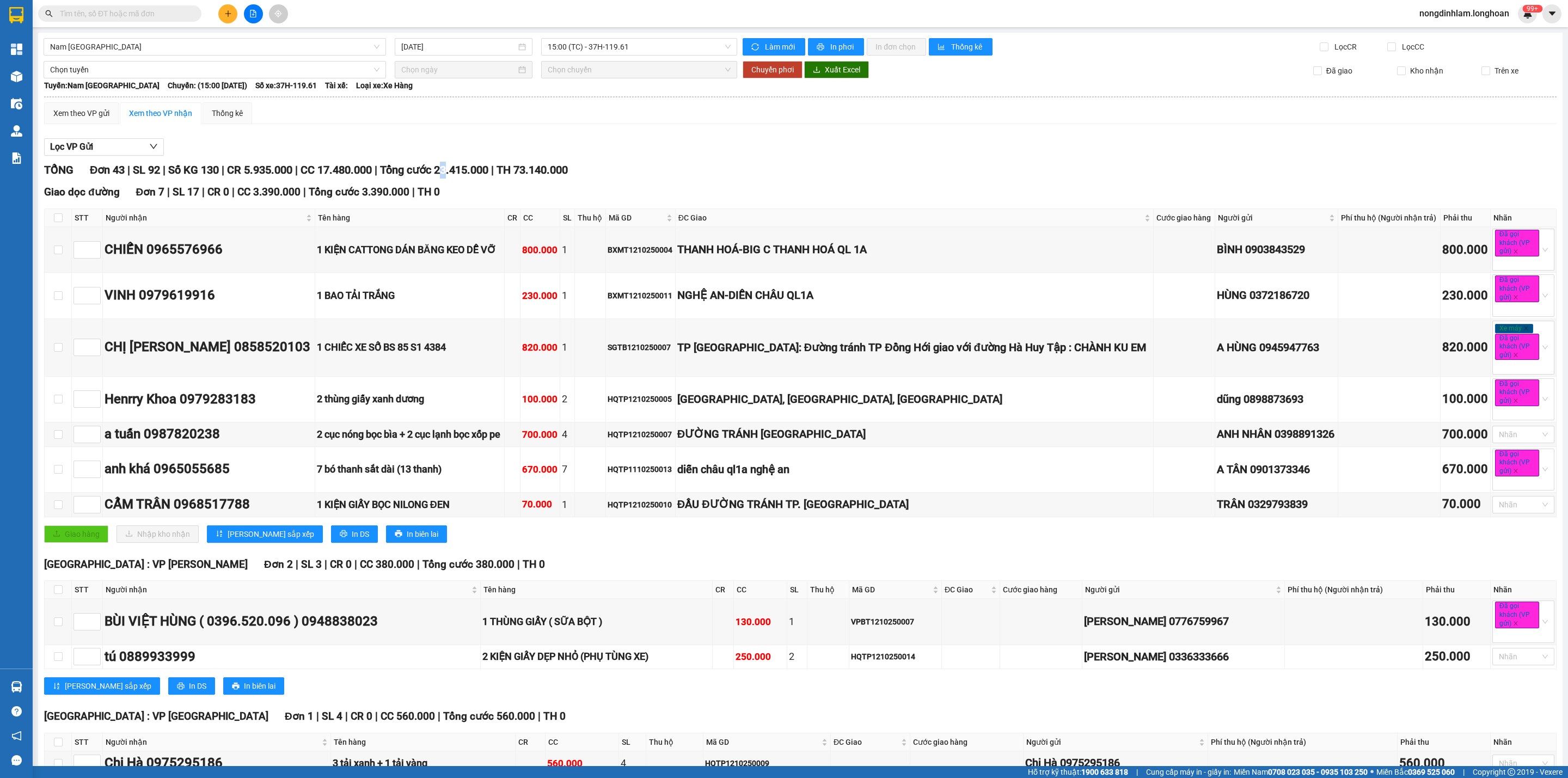
click at [458, 172] on span "Tổng cước 23.415.000" at bounding box center [434, 169] width 108 height 13
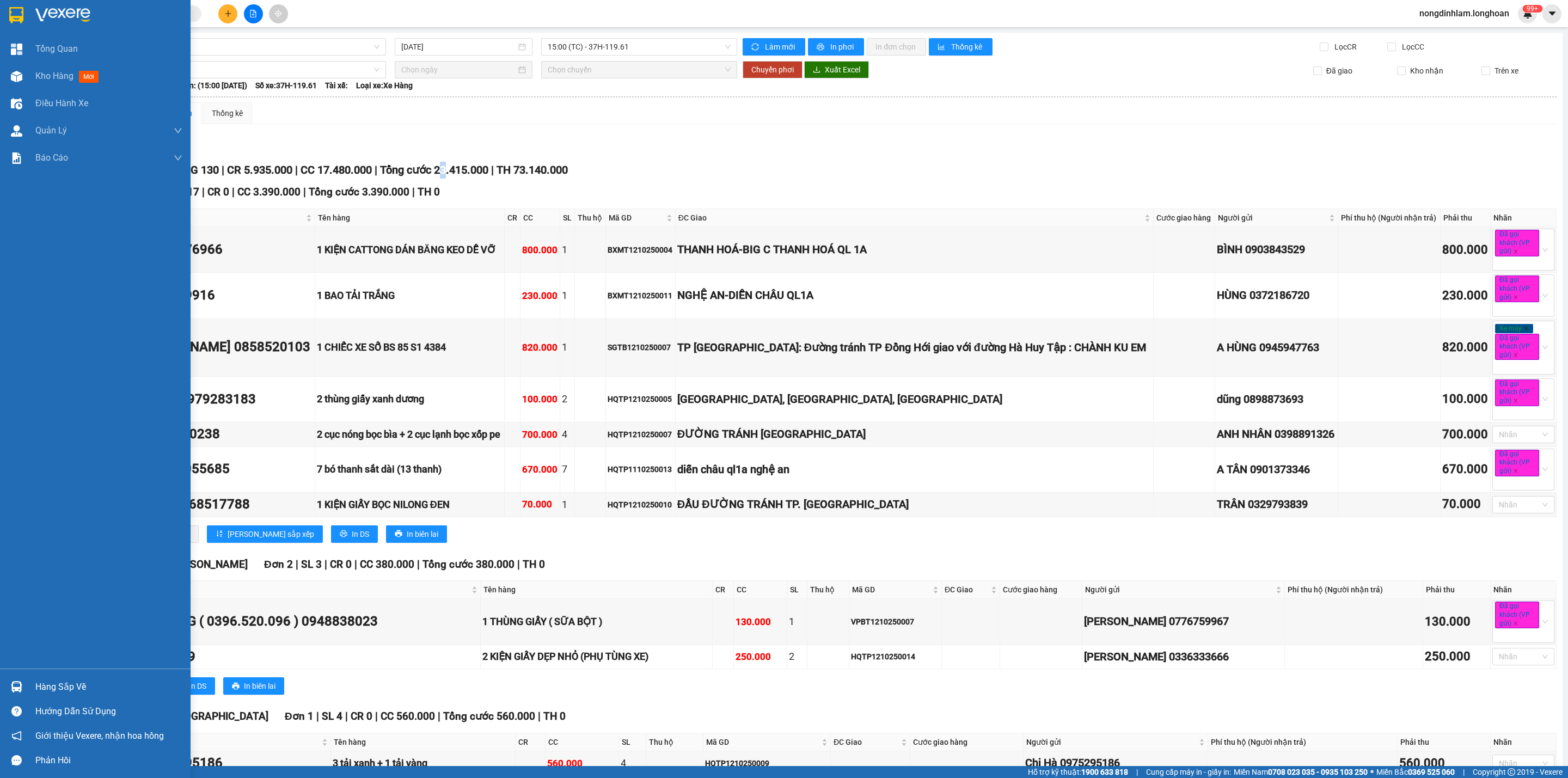
click at [17, 21] on img at bounding box center [16, 15] width 14 height 16
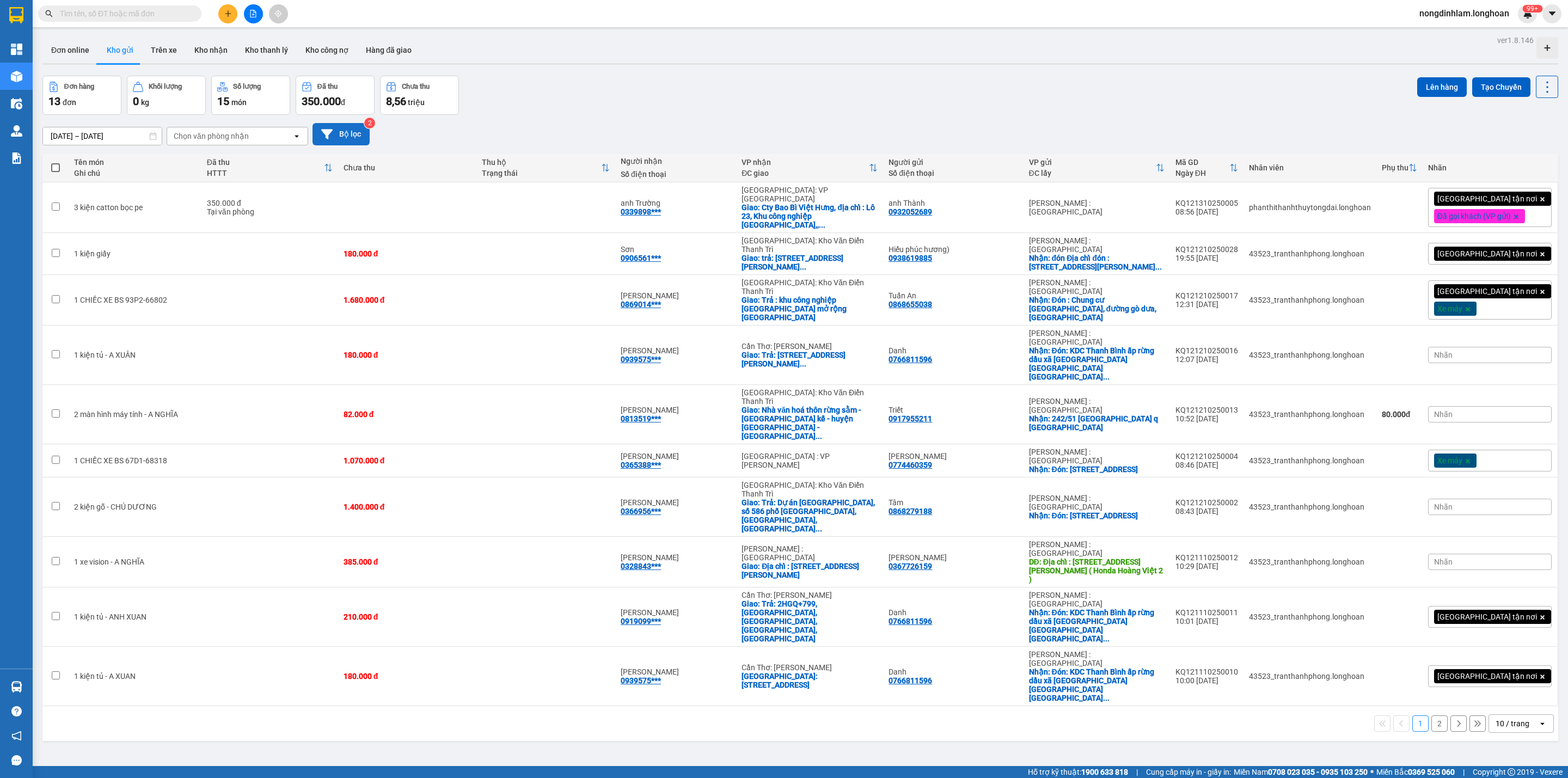
click at [337, 133] on button "Bộ lọc" at bounding box center [341, 134] width 57 height 23
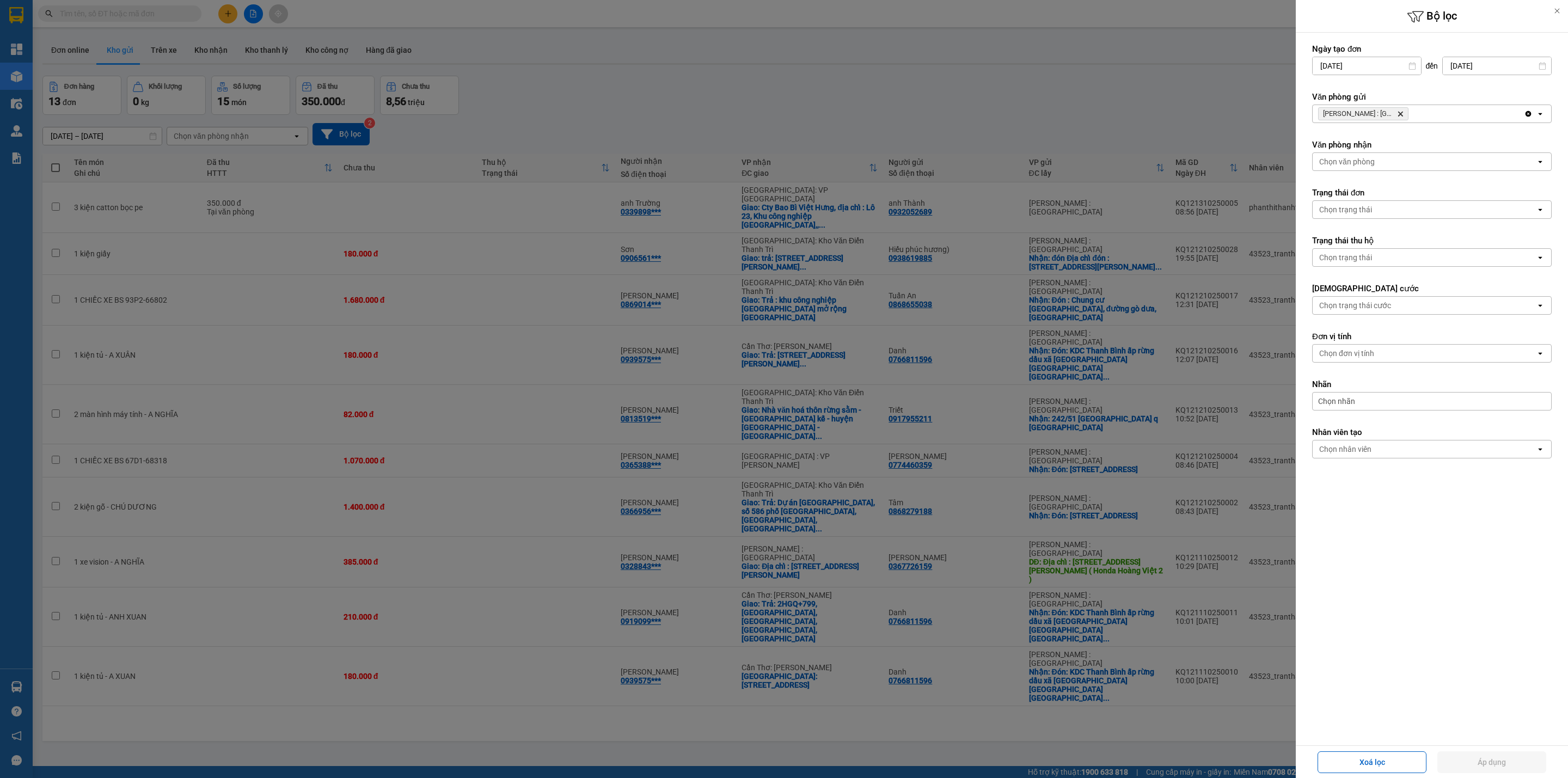
click at [1398, 111] on icon "Delete" at bounding box center [1400, 114] width 7 height 7
click at [1398, 111] on div "Chọn văn phòng" at bounding box center [1424, 114] width 223 height 18
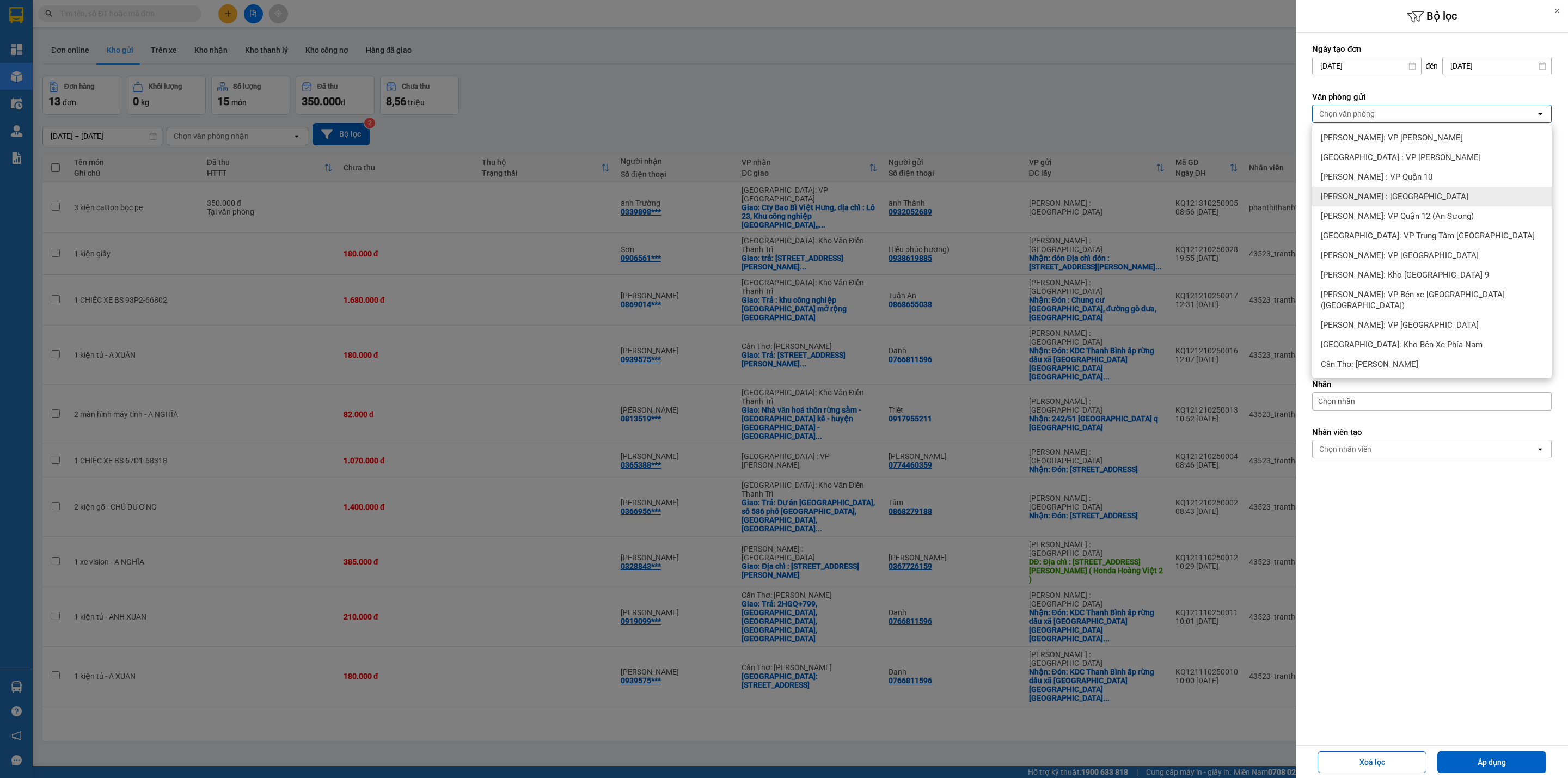
click at [1423, 194] on div "[PERSON_NAME] : [GEOGRAPHIC_DATA]" at bounding box center [1432, 197] width 240 height 19
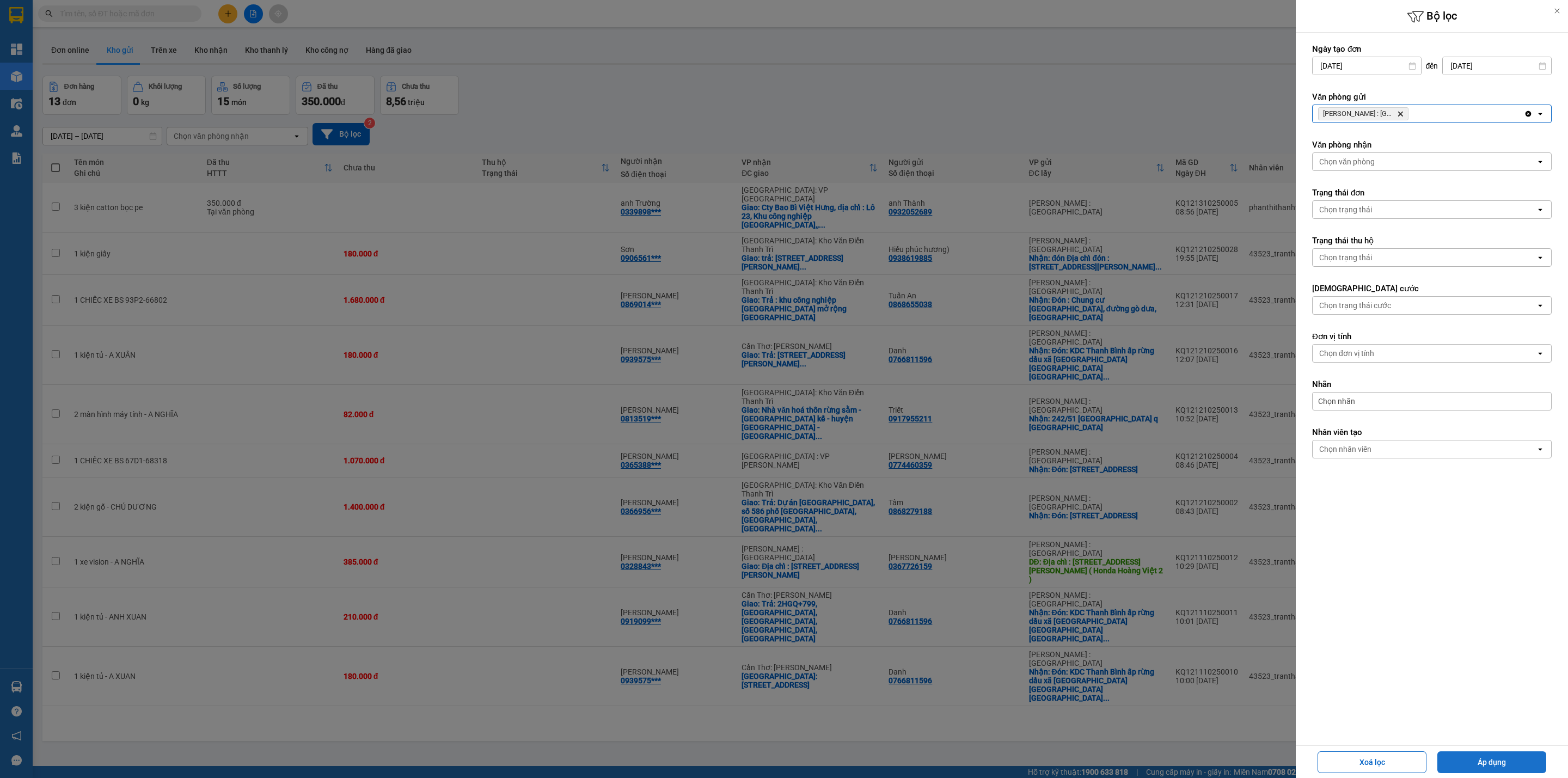
click at [1495, 755] on button "Áp dụng" at bounding box center [1491, 762] width 109 height 22
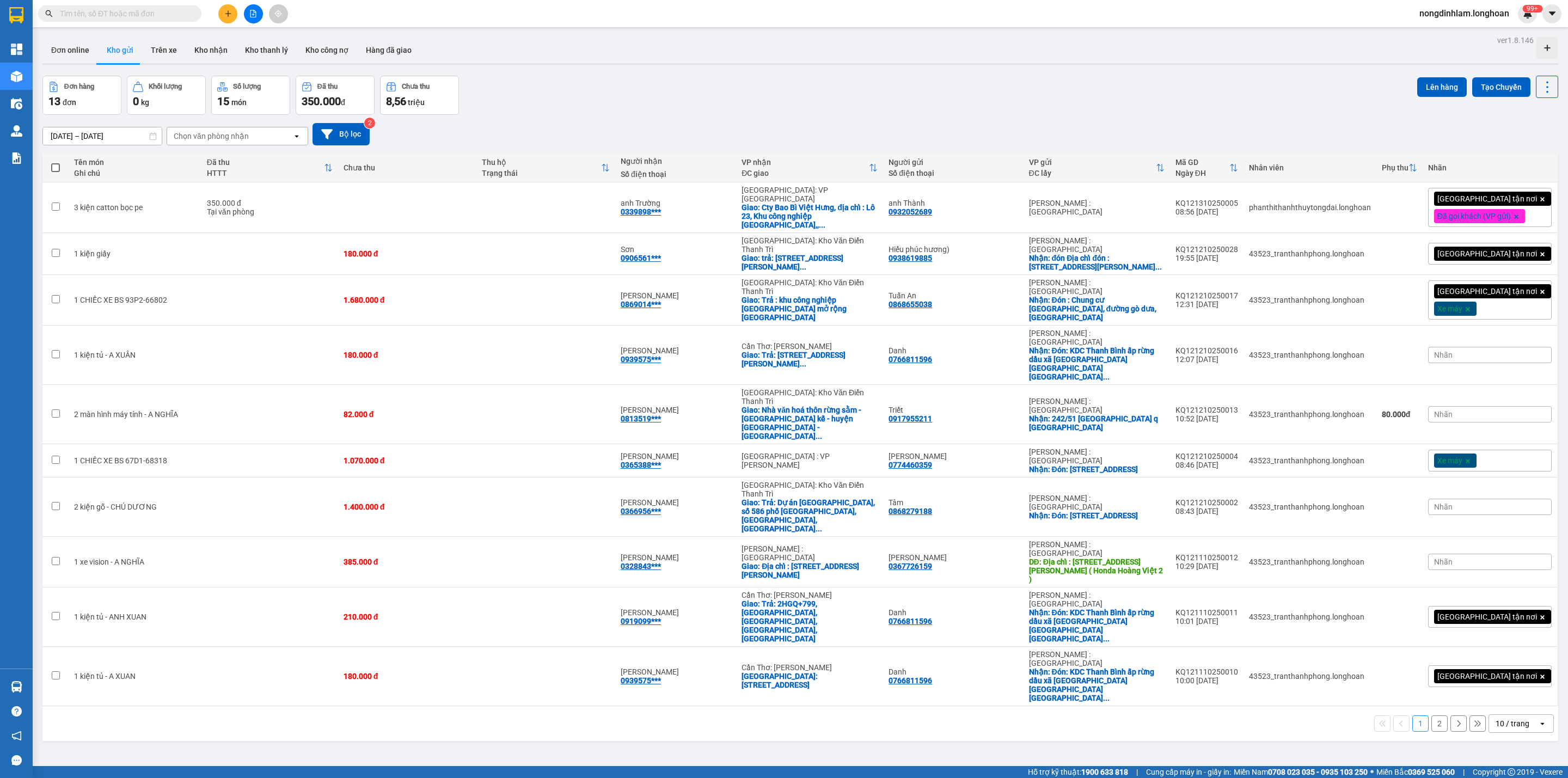
click at [1496, 718] on div "10 / trang" at bounding box center [1512, 724] width 33 height 11
drag, startPoint x: 1497, startPoint y: 732, endPoint x: 1005, endPoint y: 510, distance: 539.8
click at [1497, 730] on span "100 / trang" at bounding box center [1504, 735] width 39 height 11
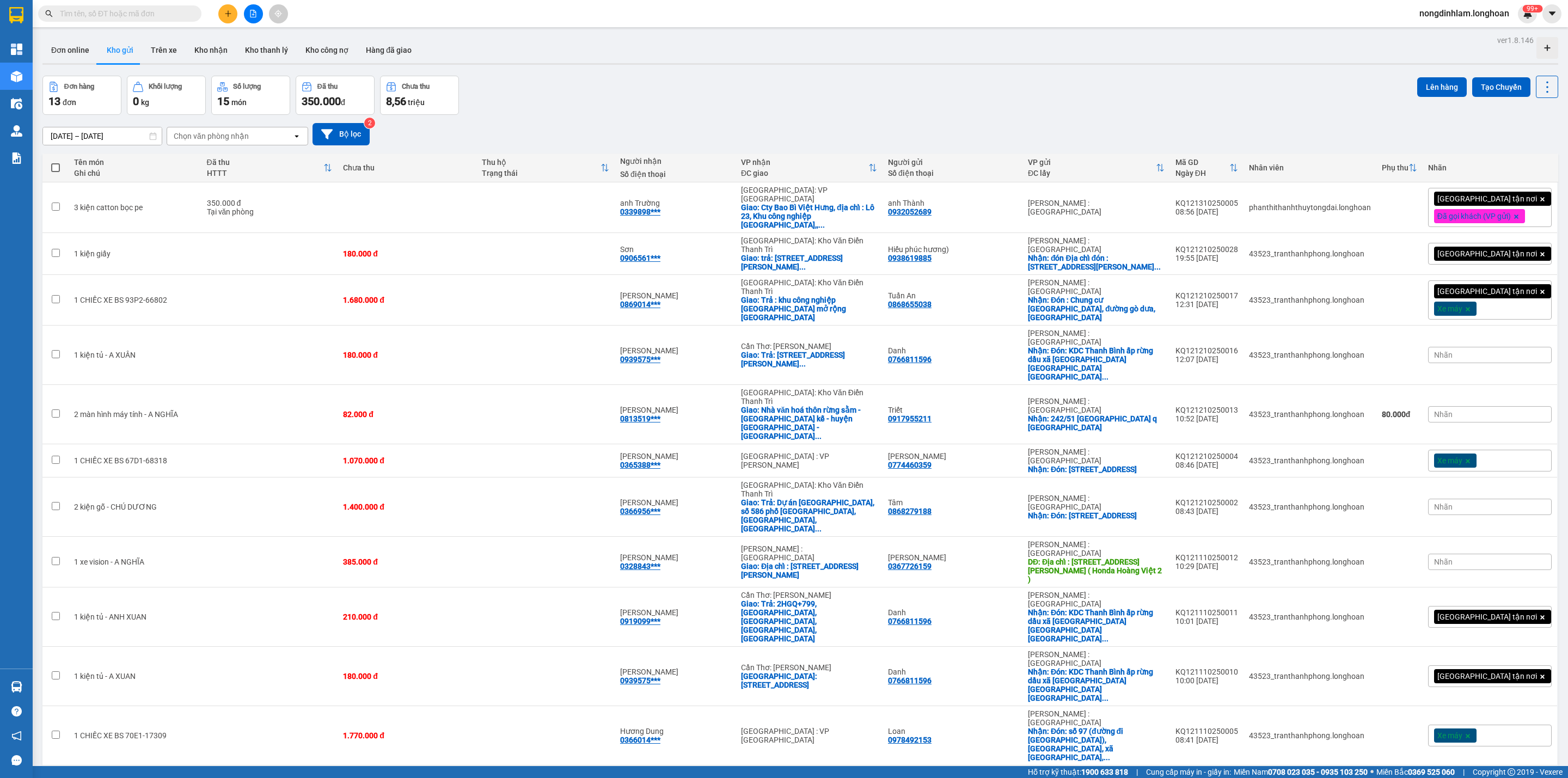
click at [250, 5] on button at bounding box center [253, 13] width 19 height 19
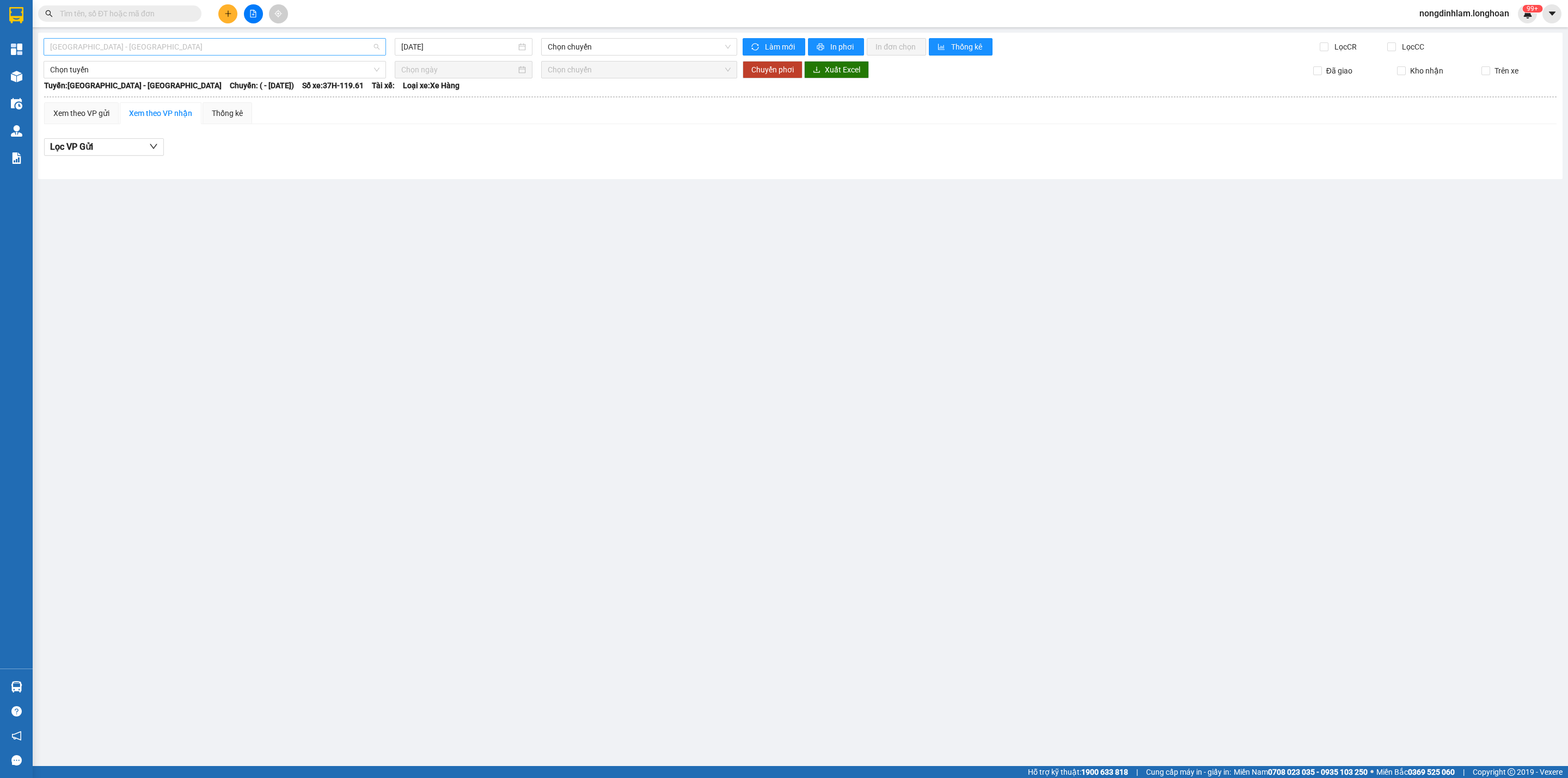
click at [242, 48] on span "[GEOGRAPHIC_DATA] - [GEOGRAPHIC_DATA]" at bounding box center [214, 47] width 329 height 16
type input "cần"
click at [181, 103] on div "Kho HCM - Kho Cần Thơ" at bounding box center [214, 103] width 329 height 12
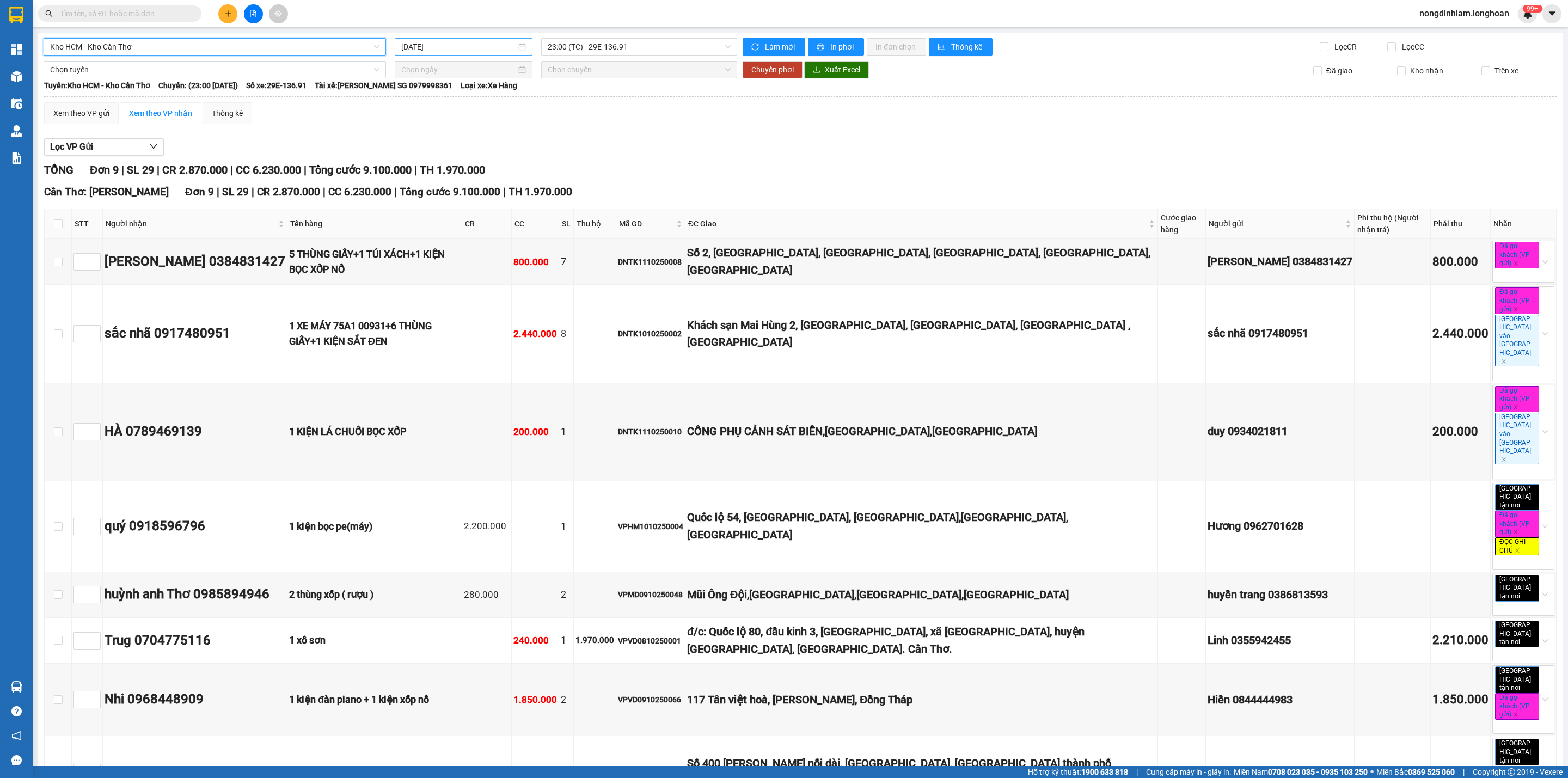
click at [499, 46] on input "[DATE]" at bounding box center [458, 47] width 115 height 12
click at [402, 146] on div "12" at bounding box center [408, 143] width 13 height 13
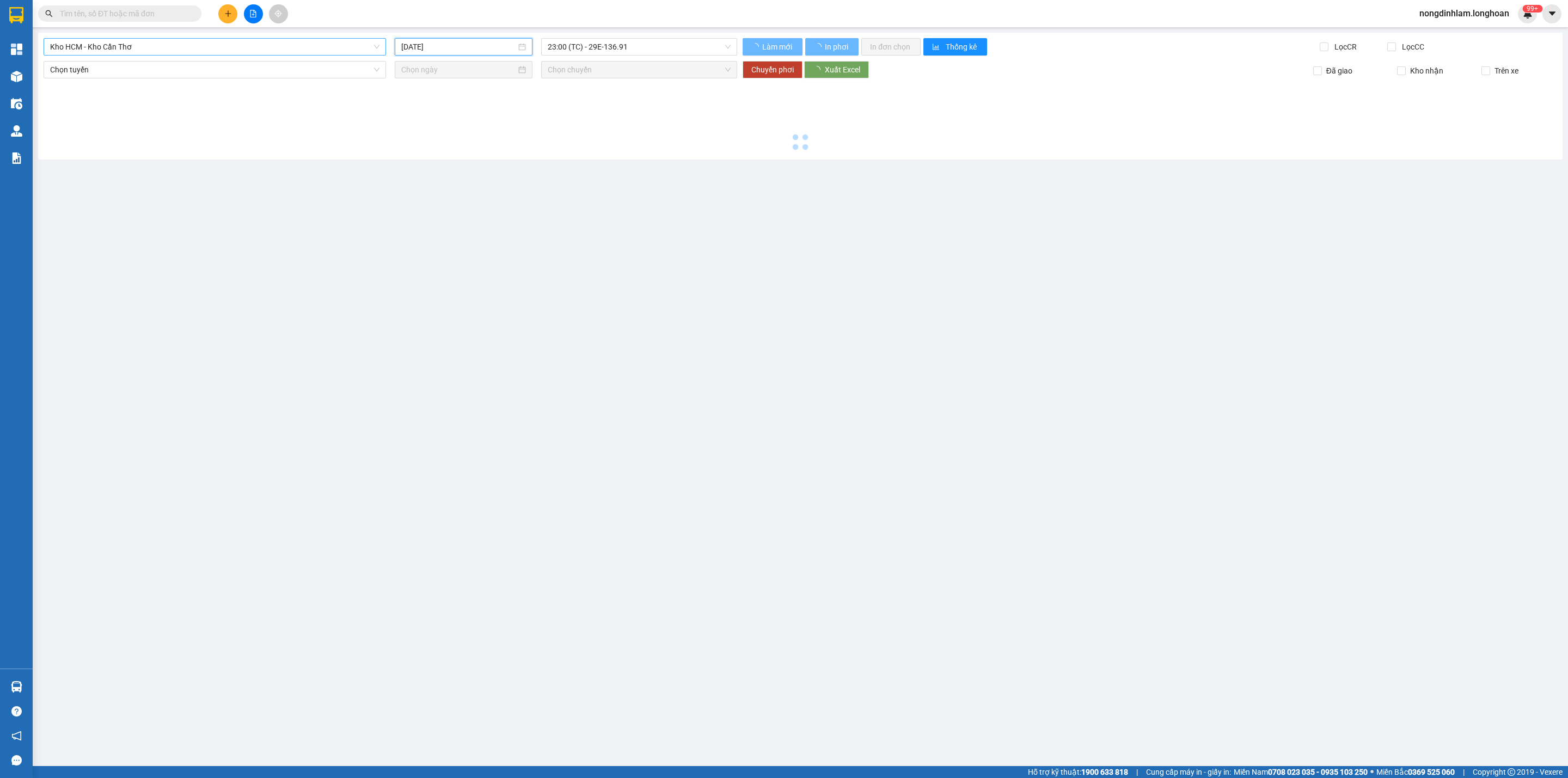
type input "[DATE]"
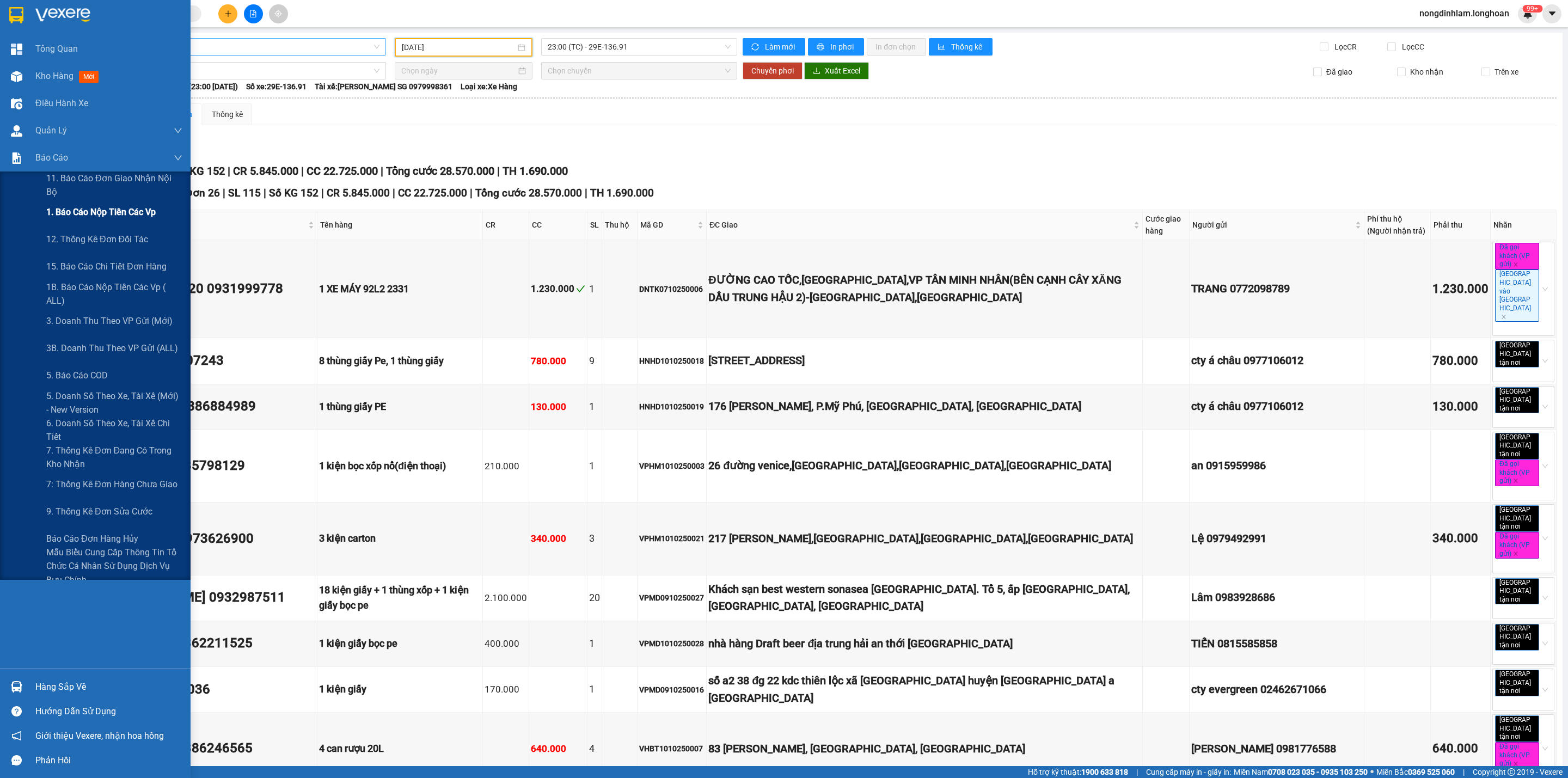
click at [108, 206] on span "1. Báo cáo nộp tiền các vp" at bounding box center [101, 212] width 110 height 13
